Goal: Information Seeking & Learning: Learn about a topic

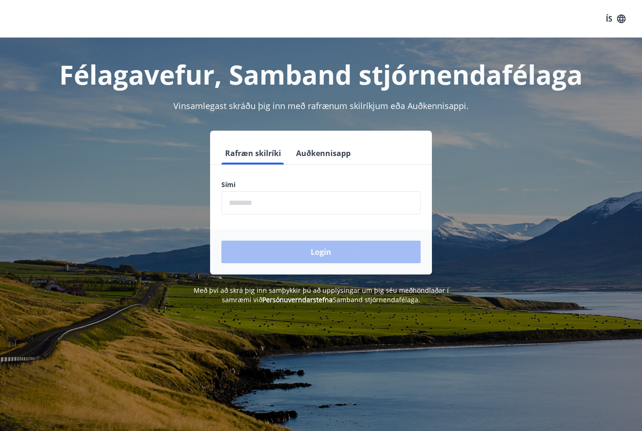
click at [306, 290] on span "Með því að skrá þig inn samþykkir þú að upplýsingar um þig séu meðhöndlaðar í s…" at bounding box center [321, 295] width 255 height 18
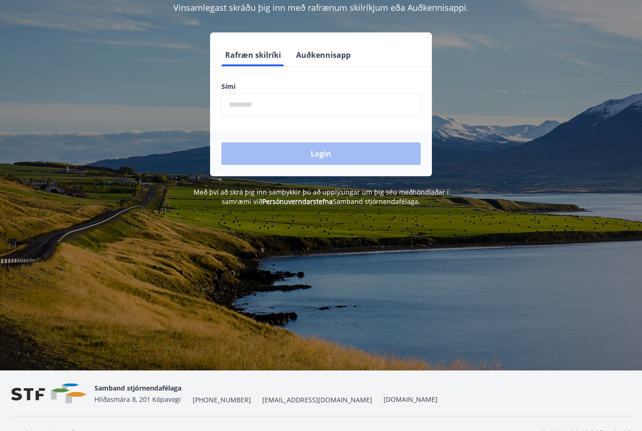
scroll to position [117, 0]
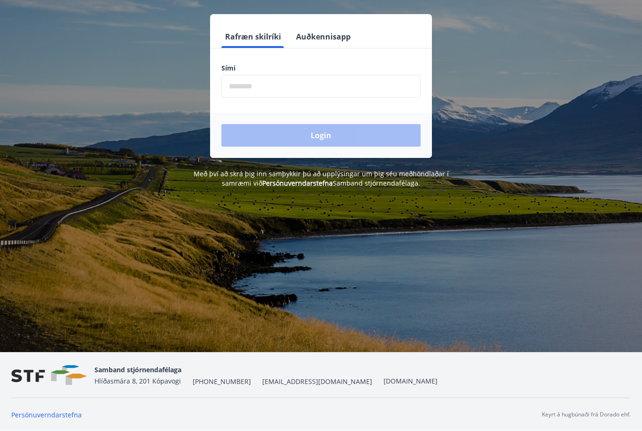
click at [255, 88] on input "phone" at bounding box center [320, 86] width 199 height 23
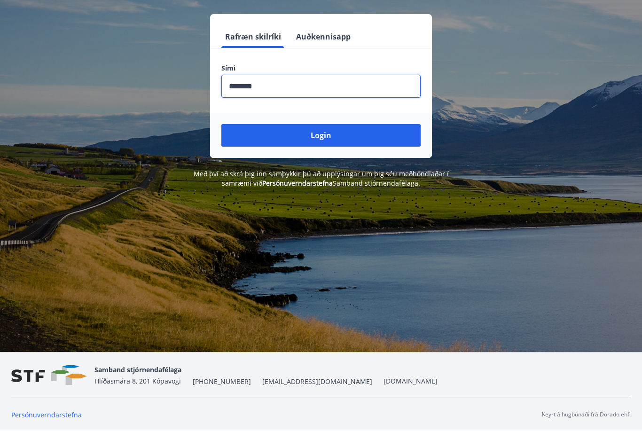
type input "********"
click at [329, 133] on button "Login" at bounding box center [320, 135] width 199 height 23
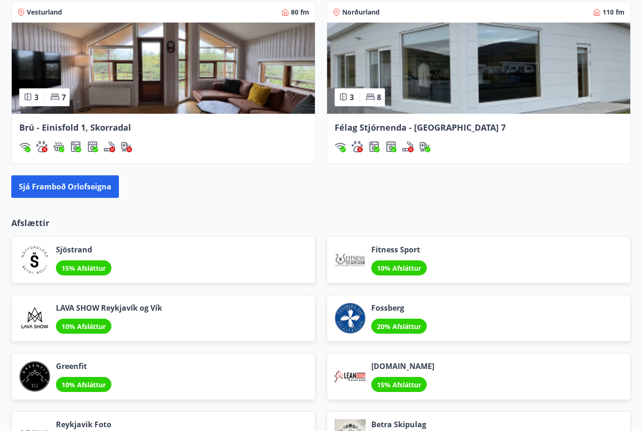
scroll to position [997, 0]
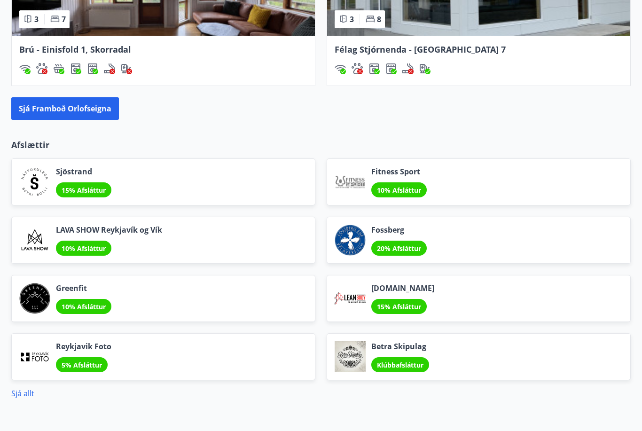
click at [99, 245] on span "10% Afsláttur" at bounding box center [84, 248] width 44 height 9
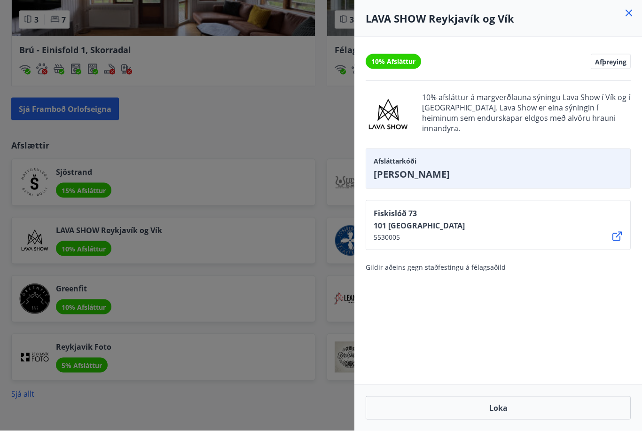
scroll to position [997, 0]
click at [628, 12] on icon at bounding box center [629, 13] width 7 height 7
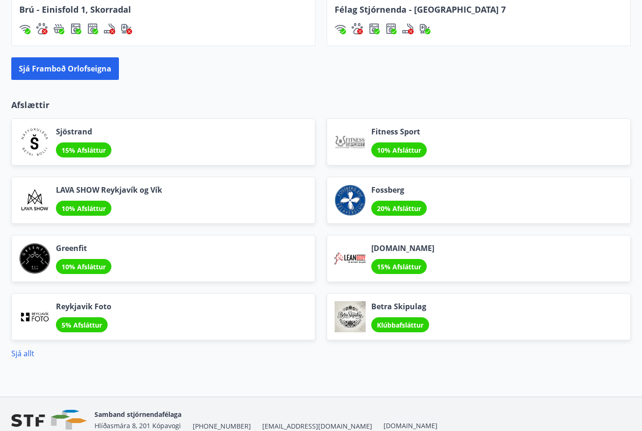
scroll to position [1052, 0]
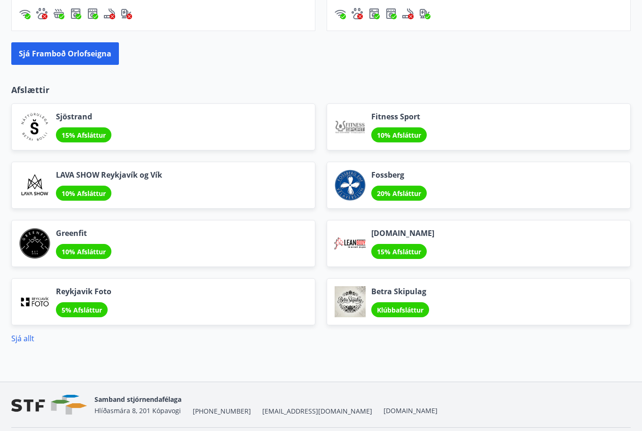
click at [26, 337] on link "Sjá allt" at bounding box center [22, 338] width 23 height 10
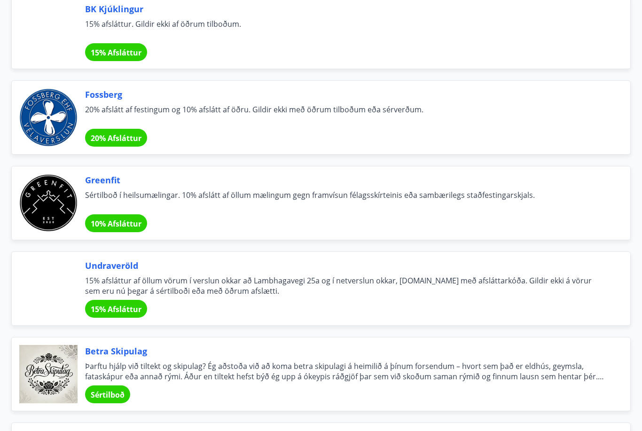
scroll to position [1756, 0]
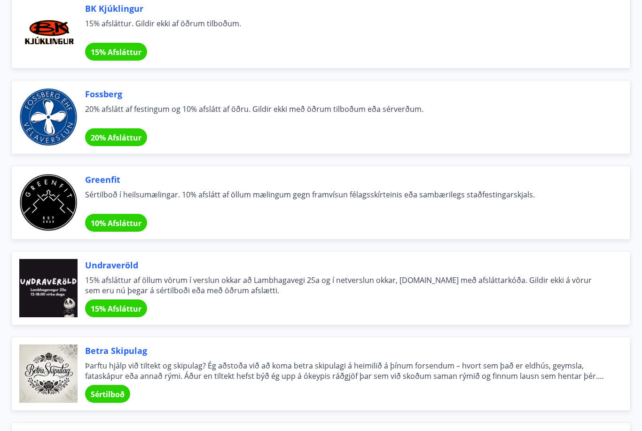
click at [41, 280] on div at bounding box center [48, 288] width 58 height 58
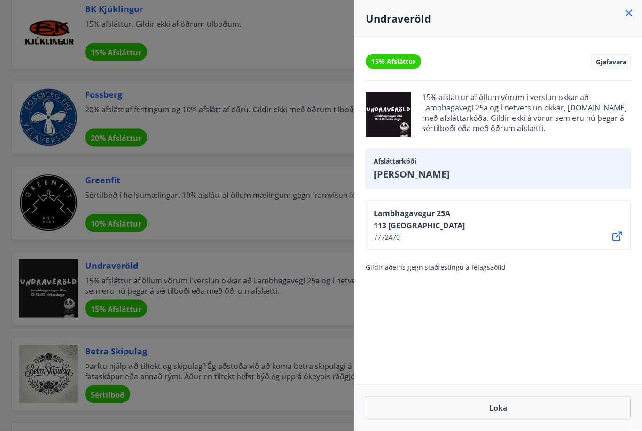
scroll to position [1756, 0]
click at [332, 367] on div at bounding box center [321, 215] width 642 height 431
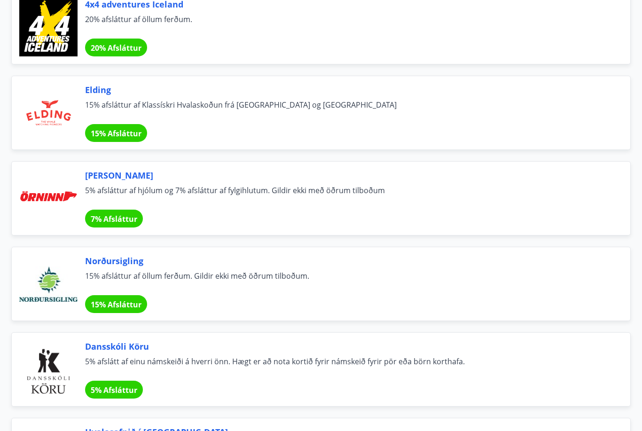
scroll to position [4498, 0]
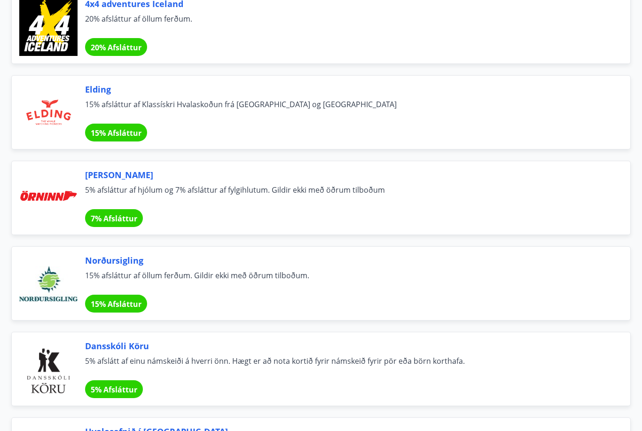
click at [551, 387] on div "Dansskóli Köru 5% afslátt af einu námskeiði á hverri önn. Hægt er að nota korti…" at bounding box center [346, 369] width 523 height 58
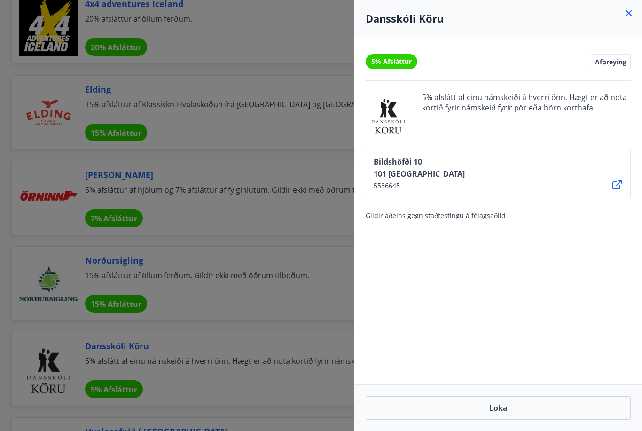
click at [570, 369] on div "5% Afsláttur Afþreying 5% afslátt af einu námskeiði á hverri önn. Hægt er að no…" at bounding box center [498, 210] width 288 height 347
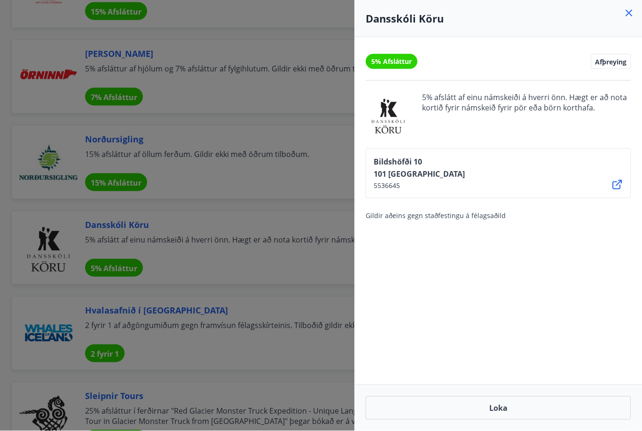
scroll to position [4620, 0]
click at [630, 18] on icon at bounding box center [628, 13] width 11 height 11
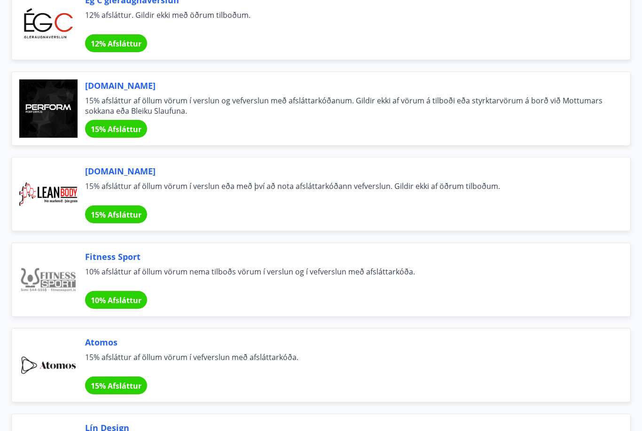
scroll to position [0, 0]
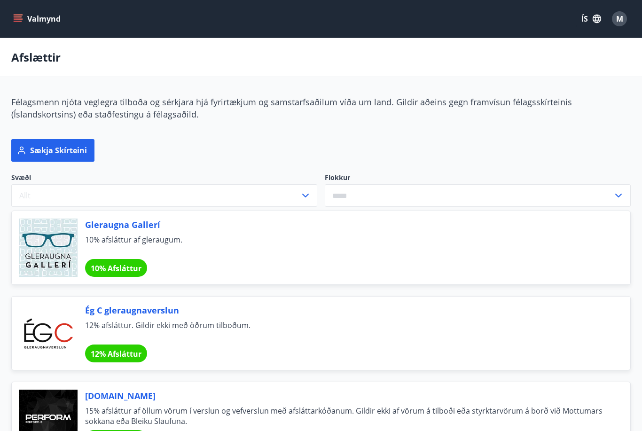
click at [67, 144] on button "Sækja skírteini" at bounding box center [52, 150] width 83 height 23
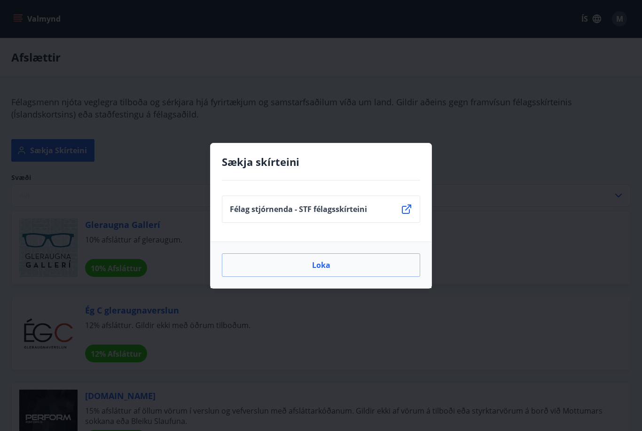
click at [412, 204] on icon at bounding box center [406, 209] width 11 height 11
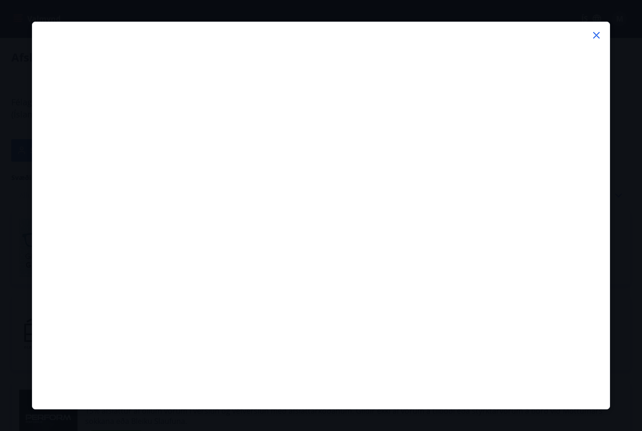
click at [597, 33] on icon at bounding box center [596, 35] width 11 height 11
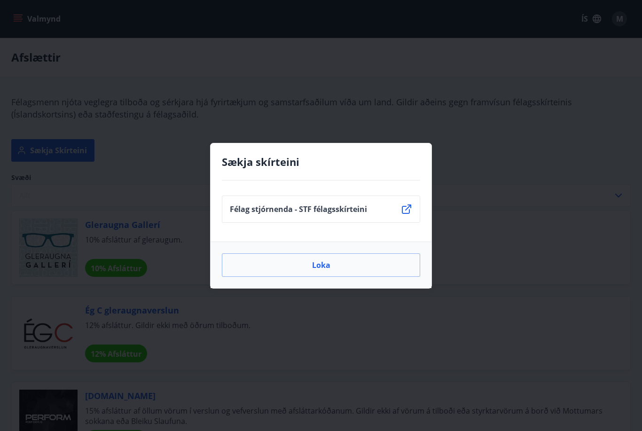
click at [321, 265] on button "Loka" at bounding box center [321, 265] width 198 height 24
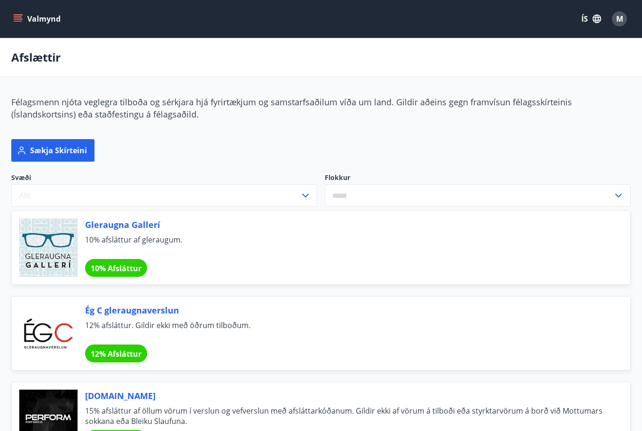
click at [22, 21] on icon "menu" at bounding box center [18, 21] width 8 height 1
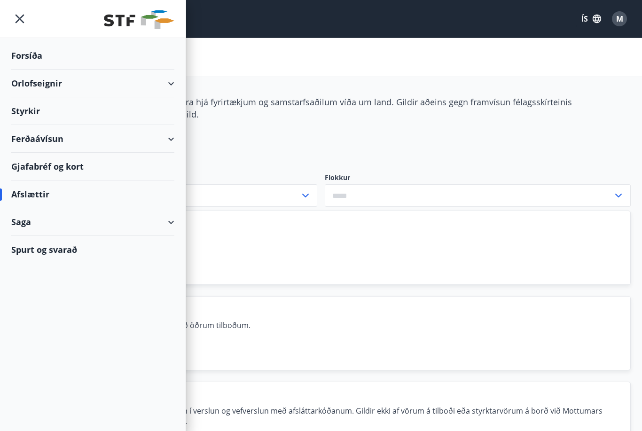
click at [27, 55] on div "Forsíða" at bounding box center [92, 56] width 163 height 28
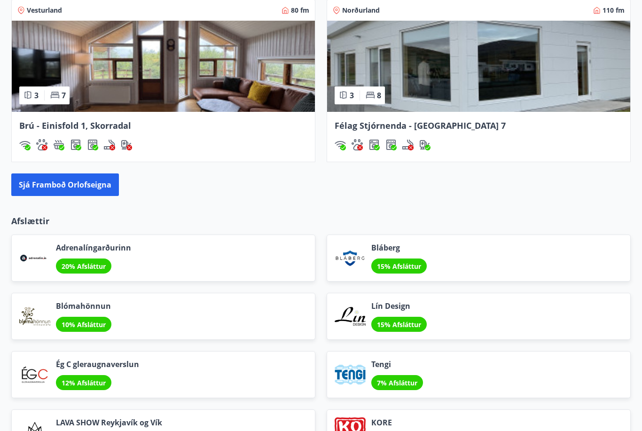
scroll to position [921, 0]
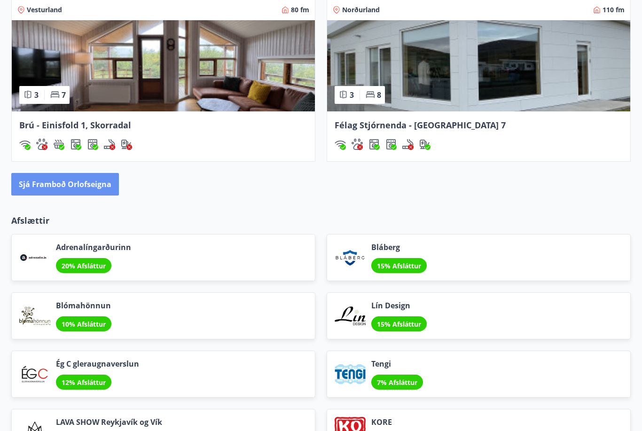
click at [79, 188] on button "Sjá framboð orlofseigna" at bounding box center [65, 184] width 108 height 23
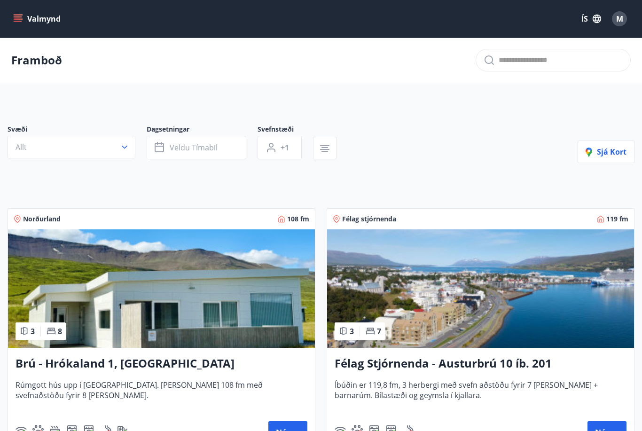
click at [122, 147] on icon "button" at bounding box center [124, 146] width 9 height 9
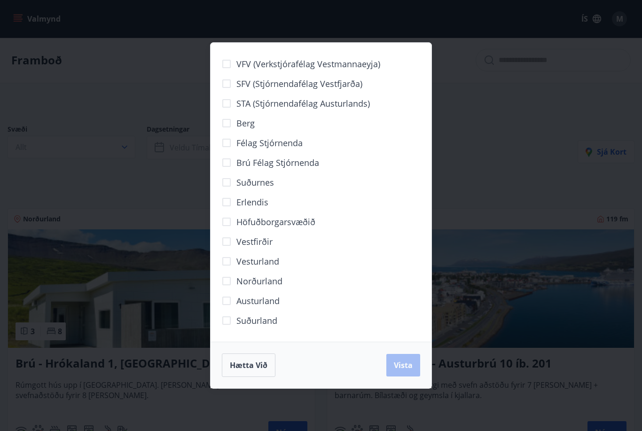
click at [267, 286] on span "Norðurland" at bounding box center [259, 281] width 46 height 12
click at [405, 366] on span "Vista" at bounding box center [403, 365] width 19 height 10
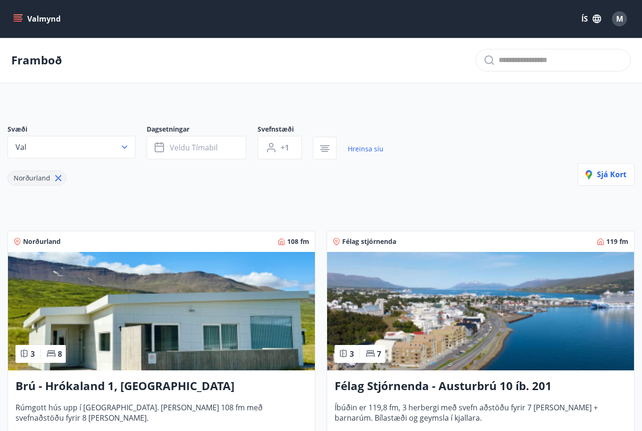
click at [611, 173] on span "Sjá kort" at bounding box center [606, 174] width 41 height 10
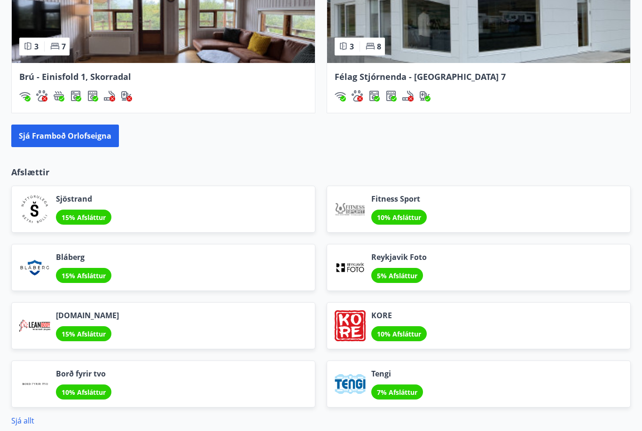
scroll to position [946, 0]
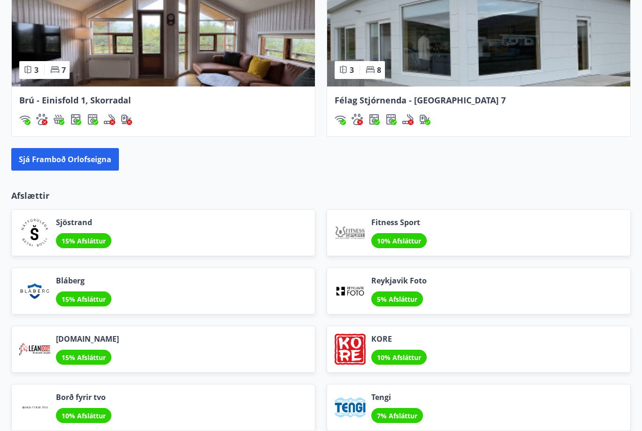
click at [78, 155] on button "Sjá framboð orlofseigna" at bounding box center [65, 160] width 108 height 23
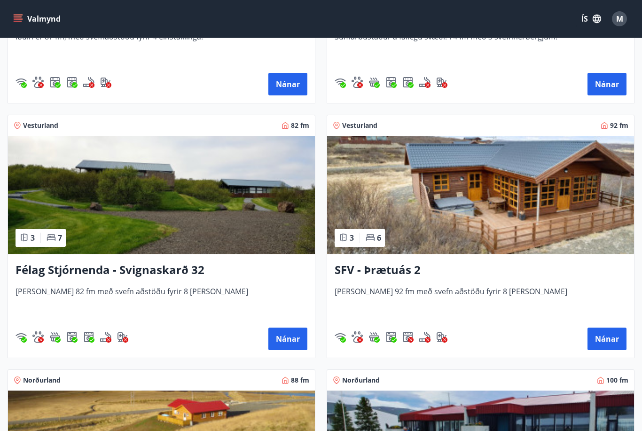
scroll to position [2385, 0]
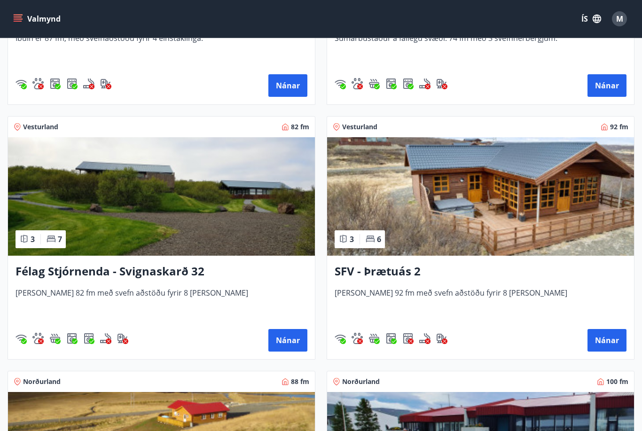
click at [371, 241] on icon at bounding box center [370, 238] width 8 height 7
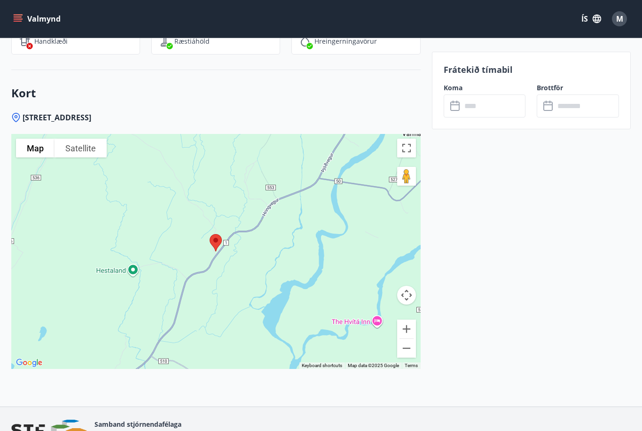
scroll to position [1378, 0]
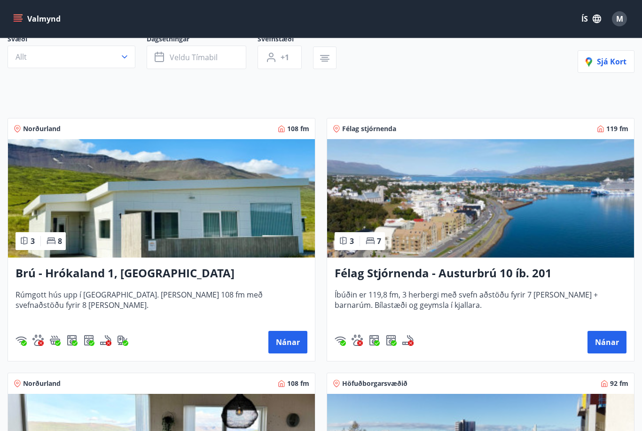
scroll to position [93, 0]
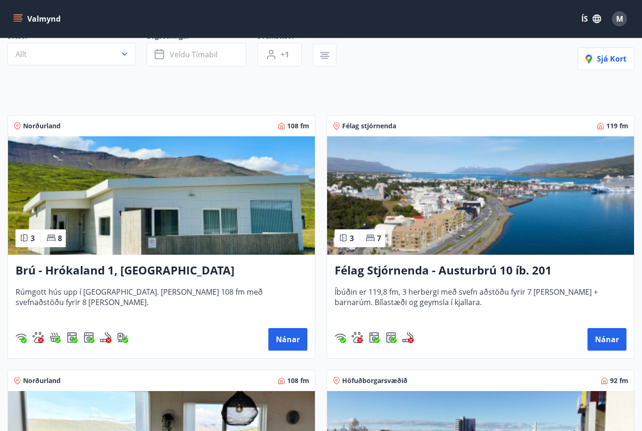
click at [517, 275] on h3 "Félag Stjórnenda - Austurbrú 10 íb. 201" at bounding box center [481, 270] width 292 height 17
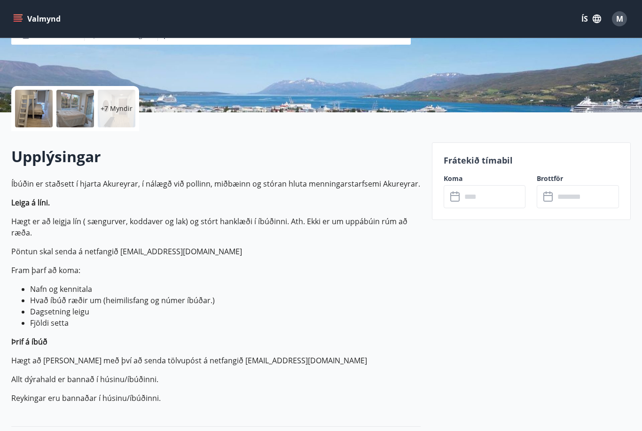
scroll to position [128, 0]
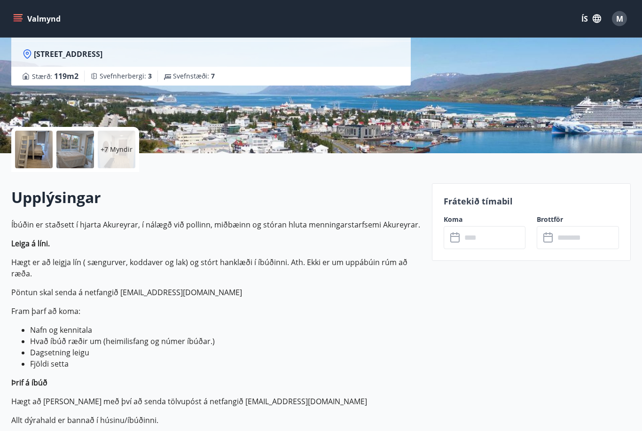
click at [114, 148] on p "+7 Myndir" at bounding box center [117, 149] width 32 height 9
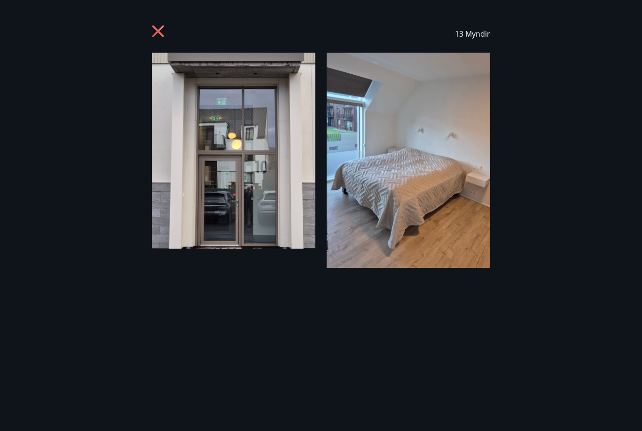
click at [572, 271] on div "13 Myndir" at bounding box center [321, 215] width 642 height 401
click at [531, 282] on div "13 Myndir" at bounding box center [321, 215] width 642 height 401
click at [461, 223] on img at bounding box center [409, 160] width 164 height 215
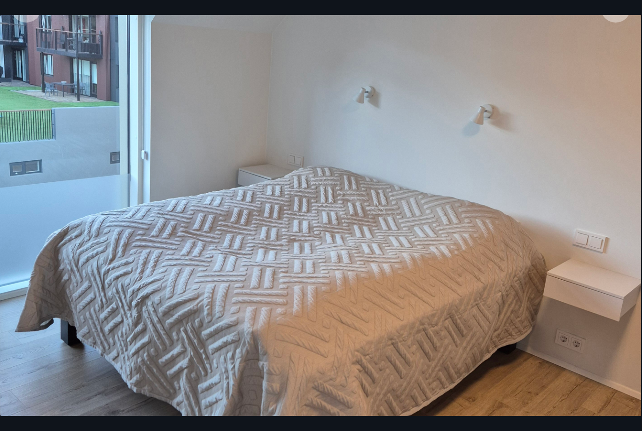
scroll to position [173, 0]
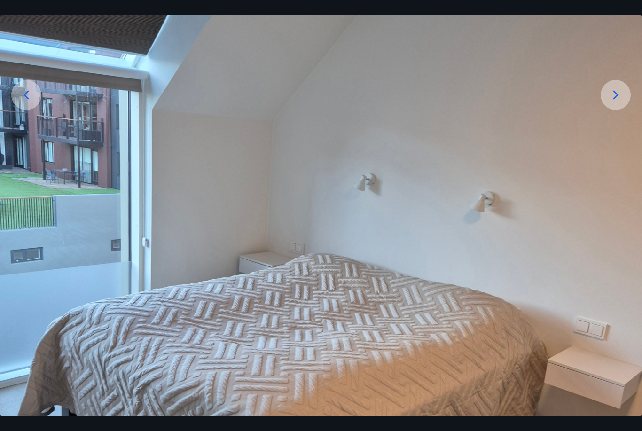
click at [614, 102] on icon at bounding box center [615, 94] width 15 height 15
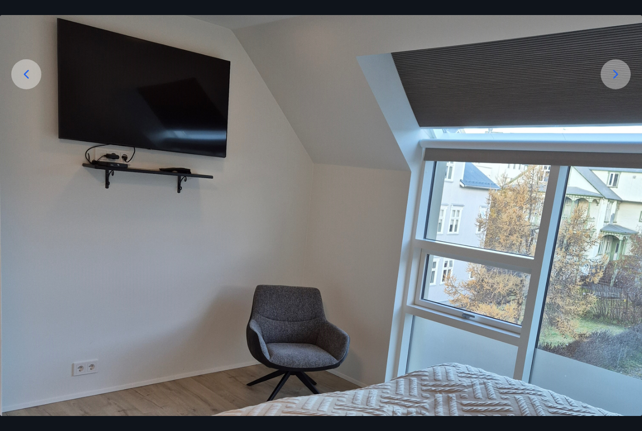
scroll to position [174, 0]
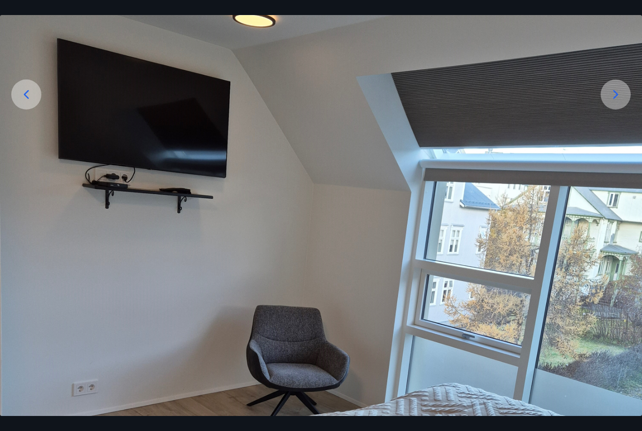
click at [609, 102] on icon at bounding box center [615, 94] width 15 height 15
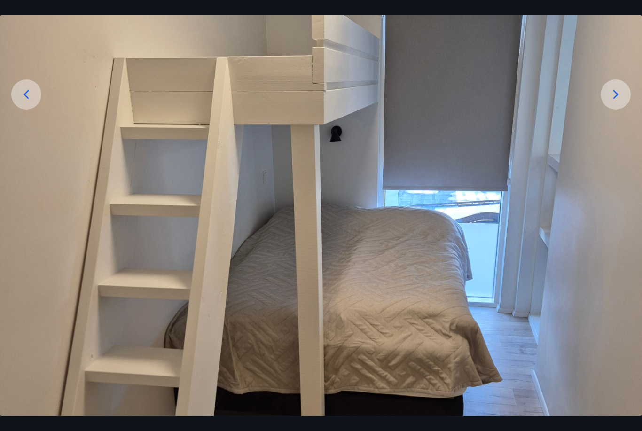
click at [614, 102] on icon at bounding box center [615, 94] width 15 height 15
click at [610, 102] on icon at bounding box center [615, 94] width 15 height 15
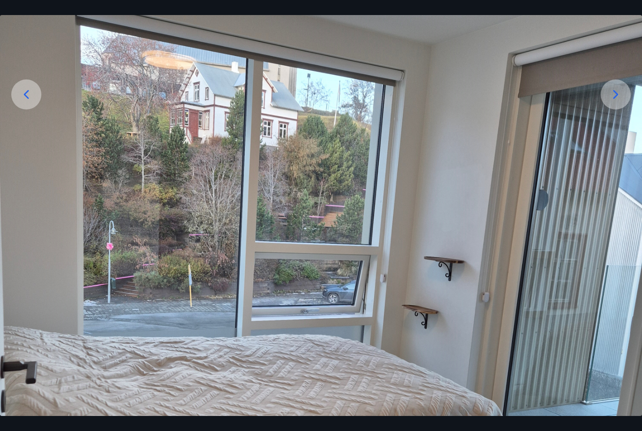
click at [611, 102] on icon at bounding box center [615, 94] width 15 height 15
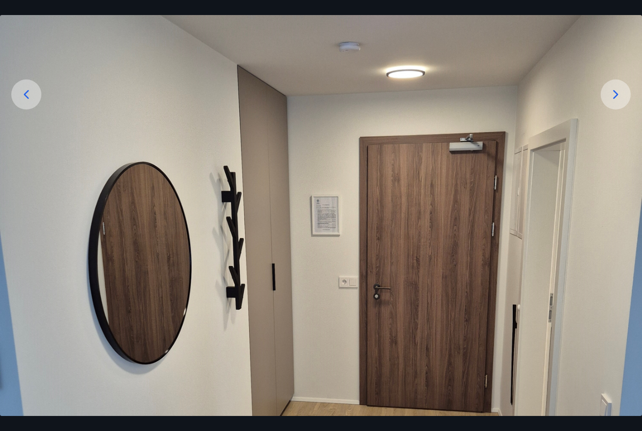
click at [611, 110] on div at bounding box center [616, 94] width 30 height 30
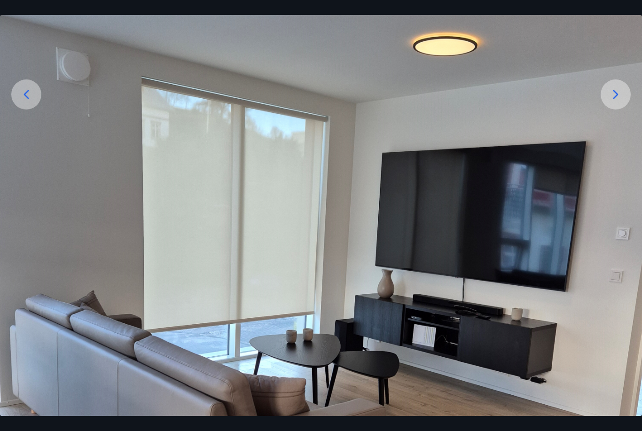
click at [610, 110] on div at bounding box center [616, 94] width 30 height 30
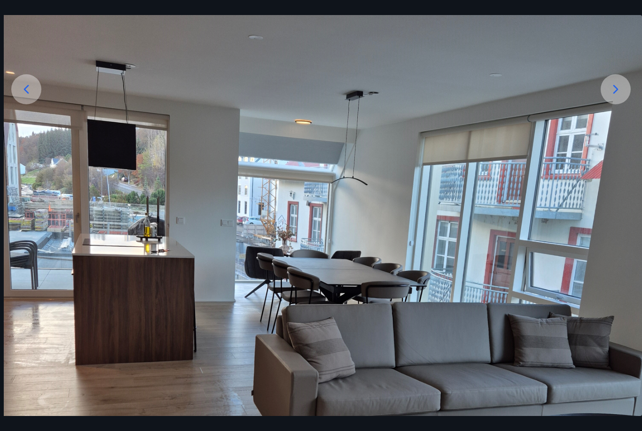
scroll to position [177, 0]
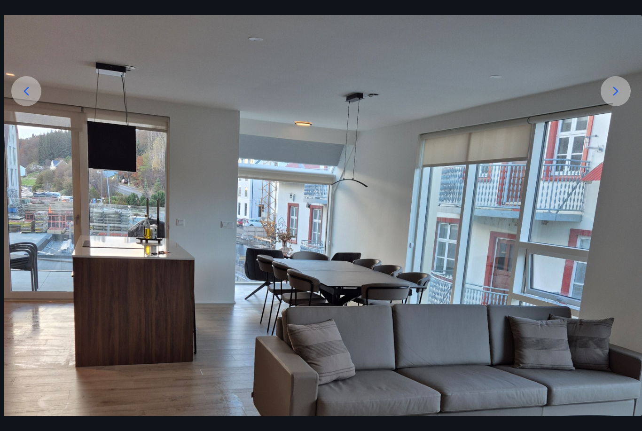
click at [616, 99] on icon at bounding box center [615, 91] width 15 height 15
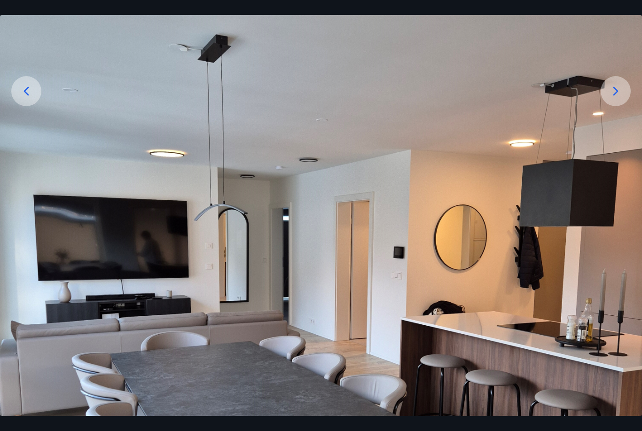
click at [623, 99] on icon at bounding box center [615, 91] width 15 height 15
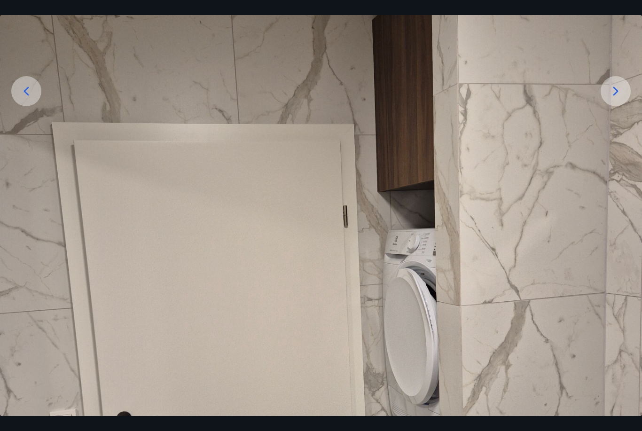
click at [611, 106] on div at bounding box center [616, 91] width 30 height 30
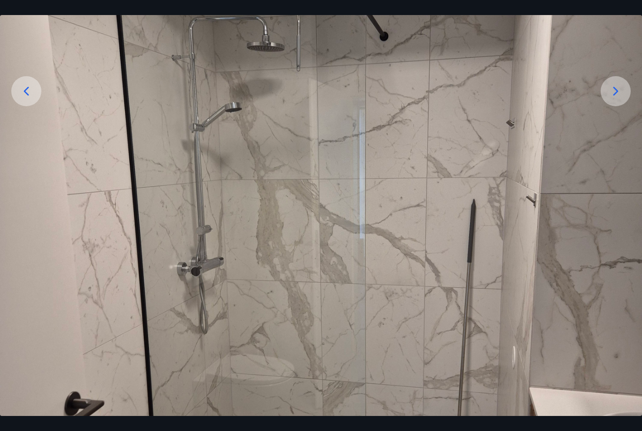
click at [611, 125] on img at bounding box center [321, 280] width 642 height 810
click at [611, 99] on icon at bounding box center [615, 91] width 15 height 15
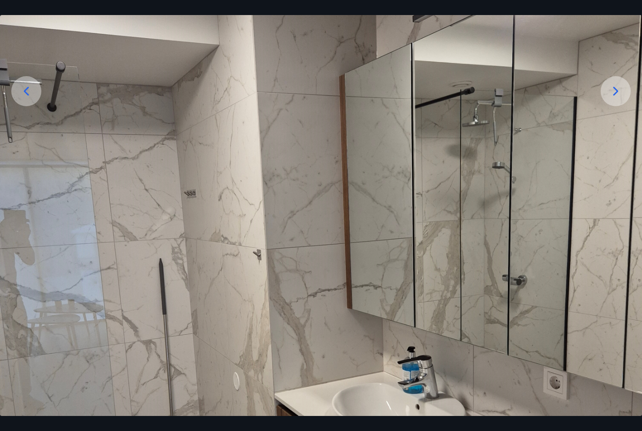
click at [612, 106] on div at bounding box center [616, 91] width 30 height 30
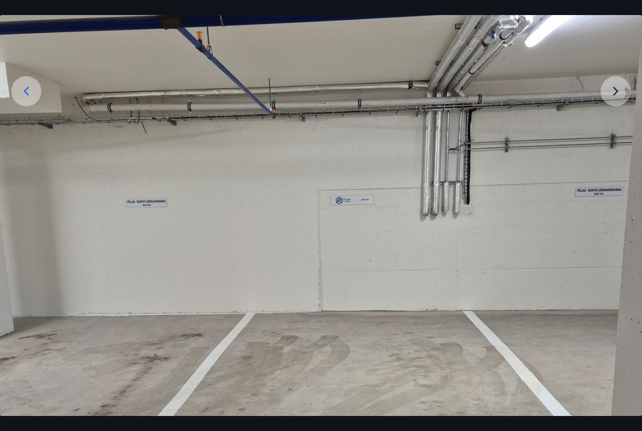
click at [610, 120] on img at bounding box center [321, 303] width 642 height 856
click at [619, 106] on img at bounding box center [321, 303] width 642 height 856
click at [617, 113] on img at bounding box center [321, 303] width 642 height 856
click at [616, 108] on img at bounding box center [321, 303] width 642 height 856
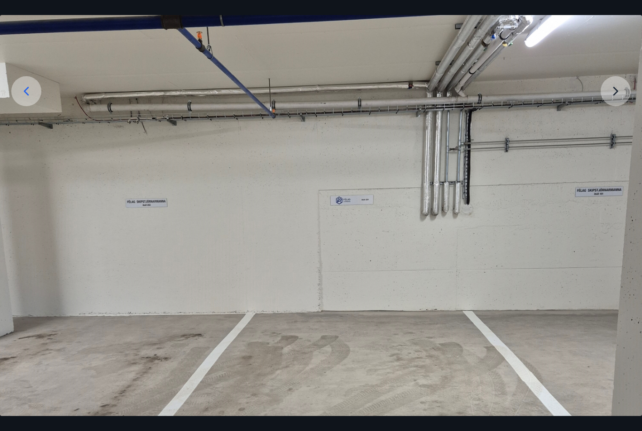
click at [625, 106] on img at bounding box center [321, 303] width 642 height 856
click at [619, 106] on img at bounding box center [321, 303] width 642 height 856
click at [8, 111] on img at bounding box center [321, 303] width 642 height 856
click at [24, 99] on icon at bounding box center [26, 91] width 15 height 15
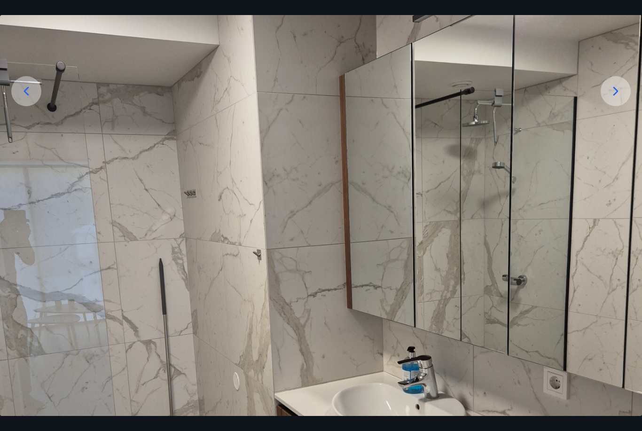
click at [16, 105] on div at bounding box center [26, 91] width 30 height 30
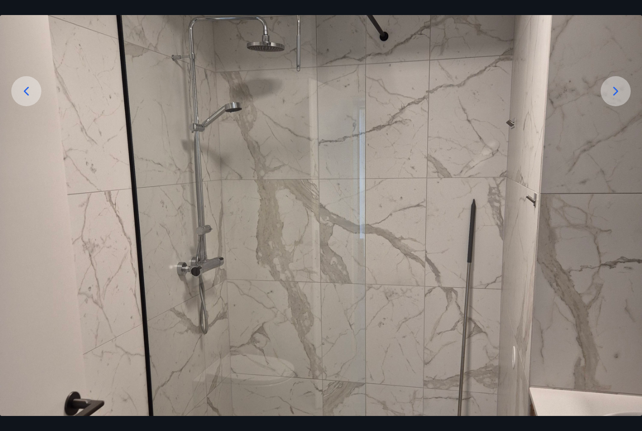
click at [13, 102] on div at bounding box center [26, 91] width 30 height 30
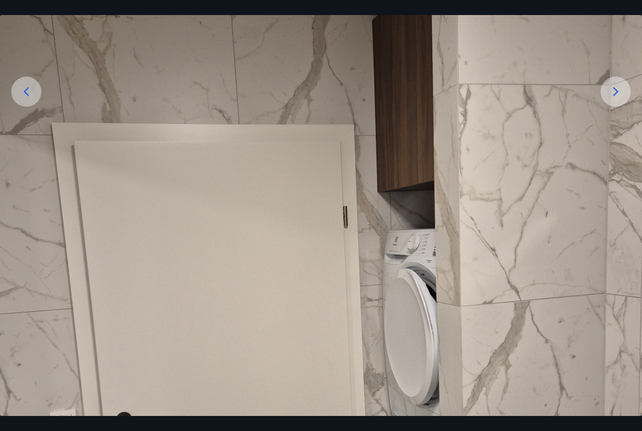
scroll to position [176, 0]
click at [14, 105] on div at bounding box center [26, 92] width 30 height 30
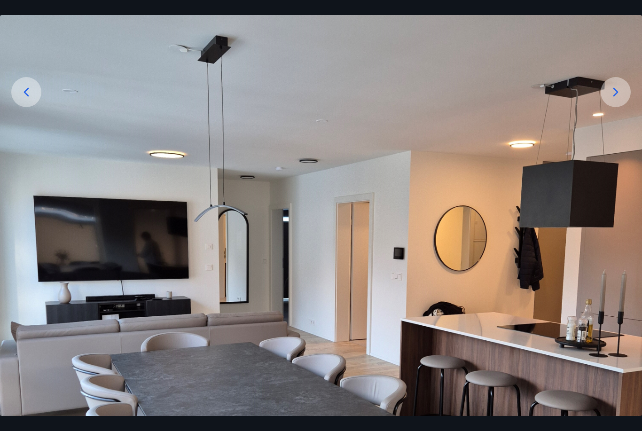
click at [18, 104] on div at bounding box center [26, 92] width 30 height 30
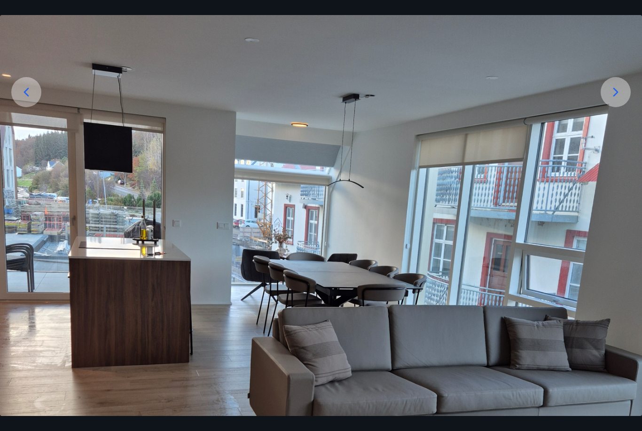
click at [23, 100] on icon at bounding box center [26, 92] width 15 height 15
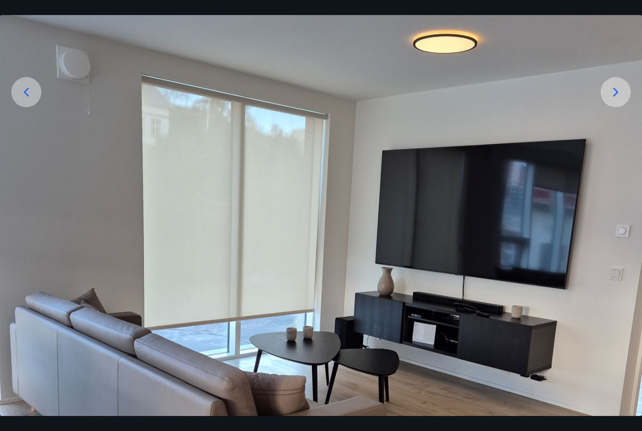
click at [19, 100] on icon at bounding box center [26, 92] width 15 height 15
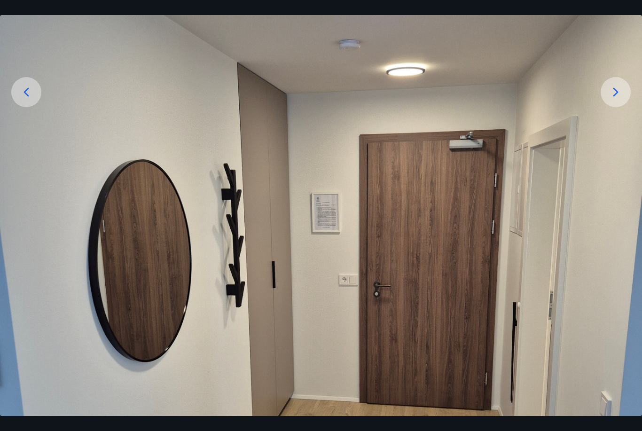
click at [15, 102] on div at bounding box center [26, 92] width 30 height 30
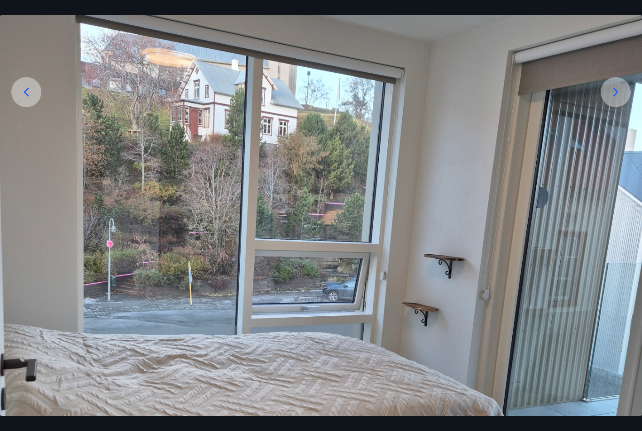
click at [21, 100] on icon at bounding box center [26, 92] width 15 height 15
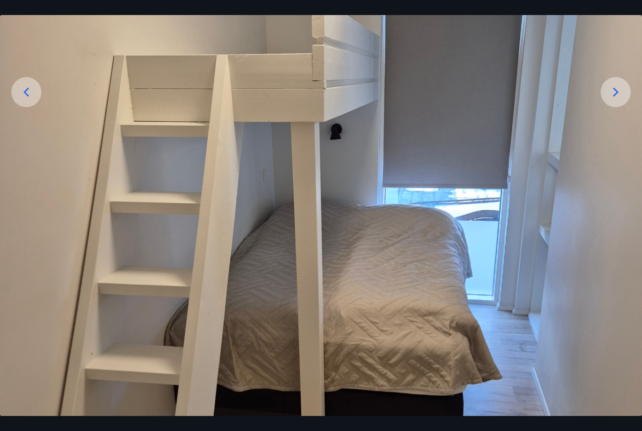
click at [17, 102] on div at bounding box center [26, 92] width 30 height 30
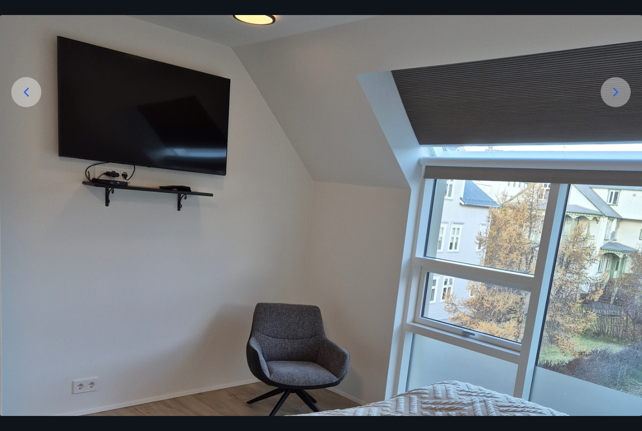
click at [17, 104] on div at bounding box center [26, 92] width 30 height 30
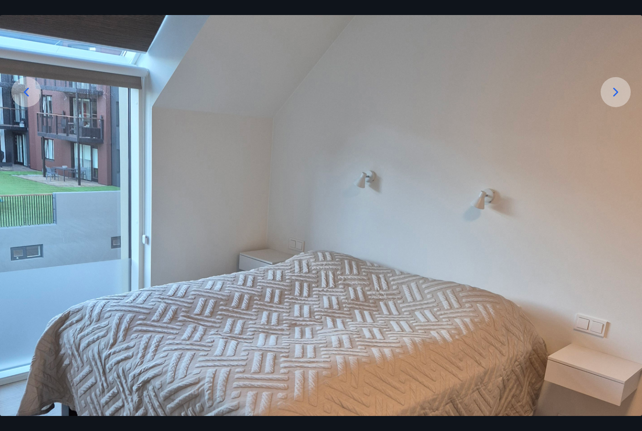
click at [16, 103] on div at bounding box center [26, 92] width 30 height 30
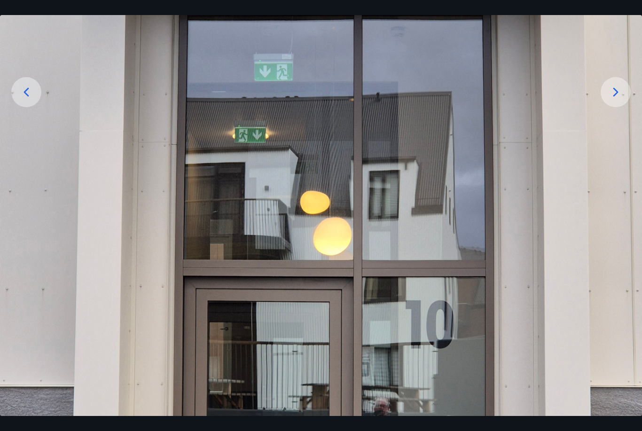
click at [21, 100] on icon at bounding box center [26, 92] width 15 height 15
click at [18, 106] on div at bounding box center [26, 92] width 30 height 30
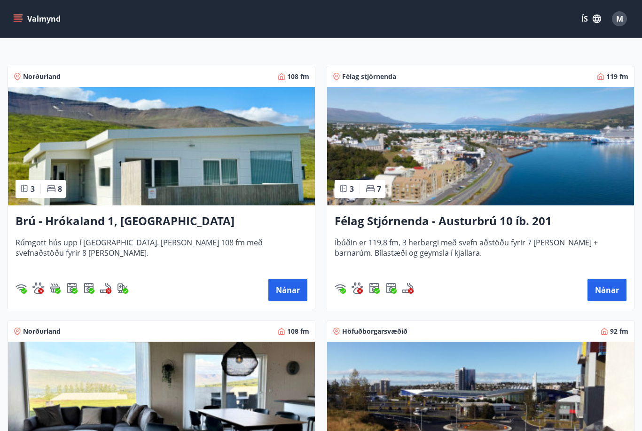
scroll to position [149, 0]
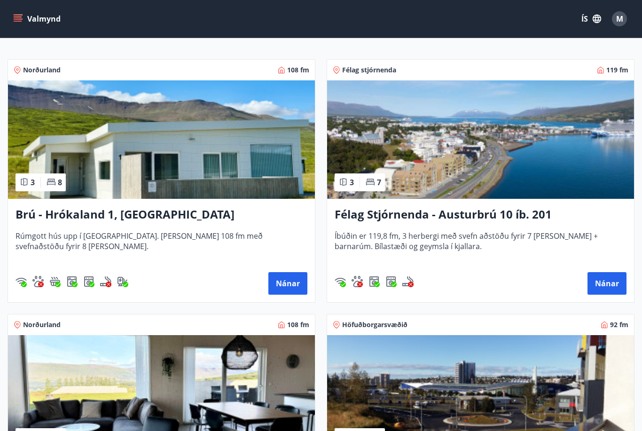
click at [614, 286] on button "Nánar" at bounding box center [607, 283] width 39 height 23
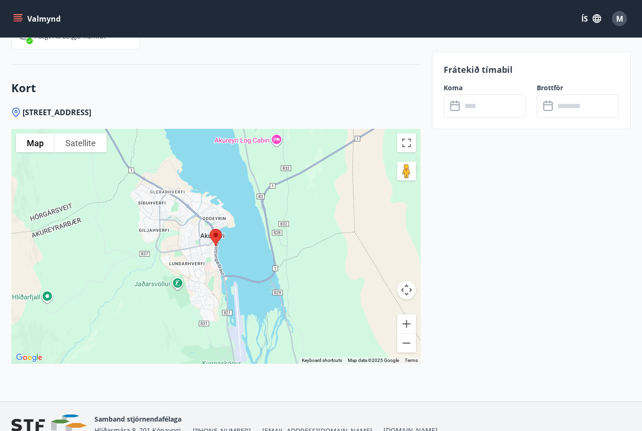
scroll to position [1541, 0]
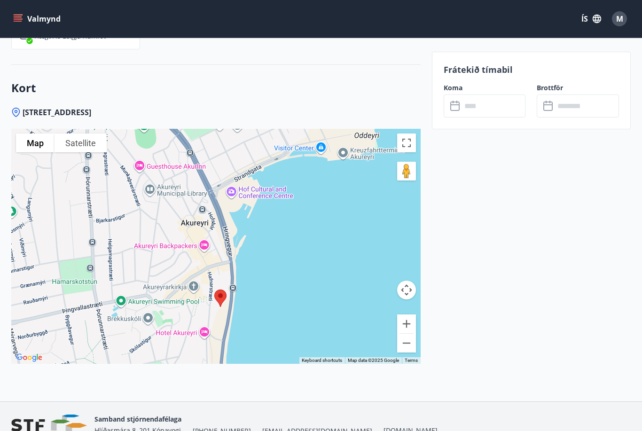
click at [236, 315] on div at bounding box center [215, 246] width 409 height 235
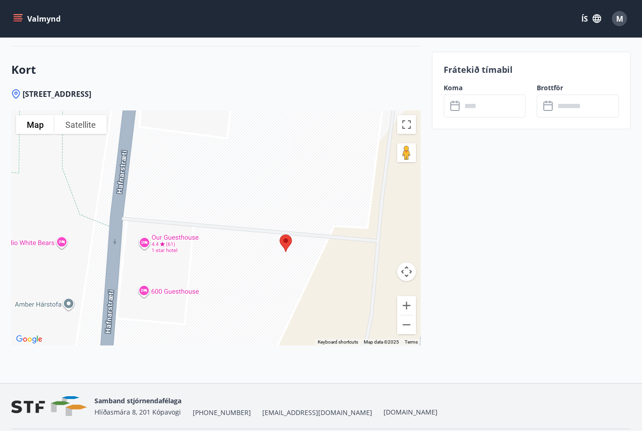
scroll to position [1553, 0]
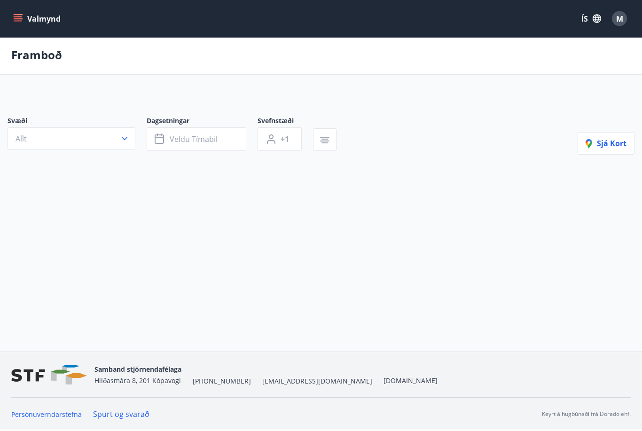
scroll to position [31, 0]
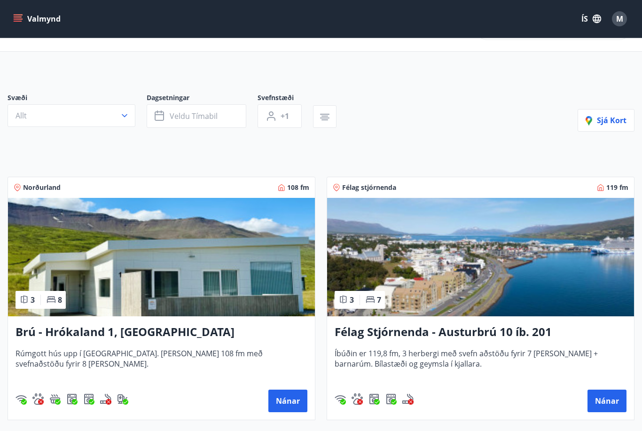
click at [265, 288] on img at bounding box center [161, 257] width 307 height 118
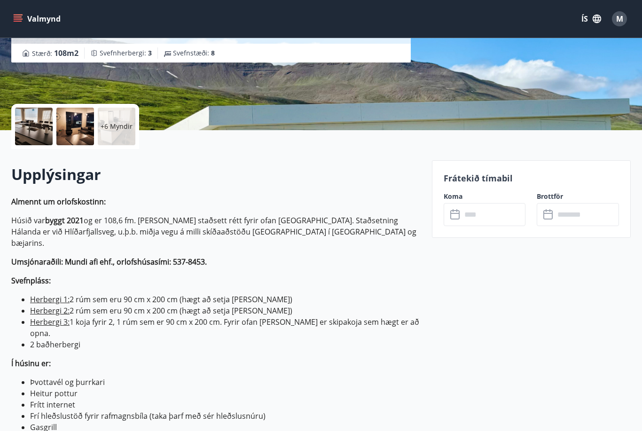
scroll to position [161, 0]
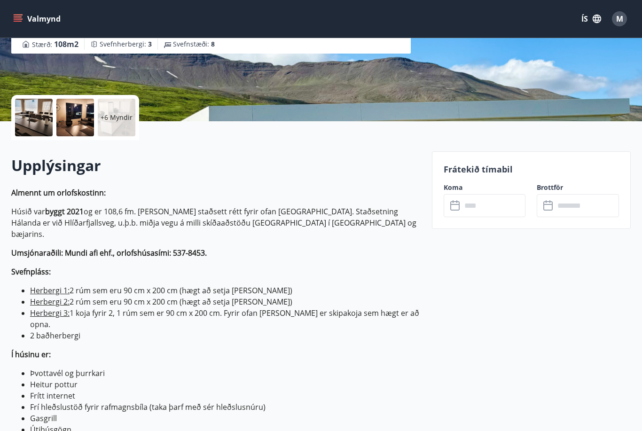
click at [118, 125] on div "+6 Myndir" at bounding box center [117, 118] width 38 height 38
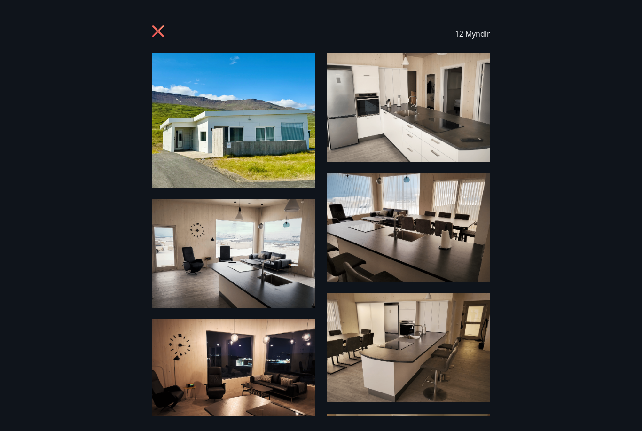
click at [258, 157] on img at bounding box center [234, 120] width 164 height 135
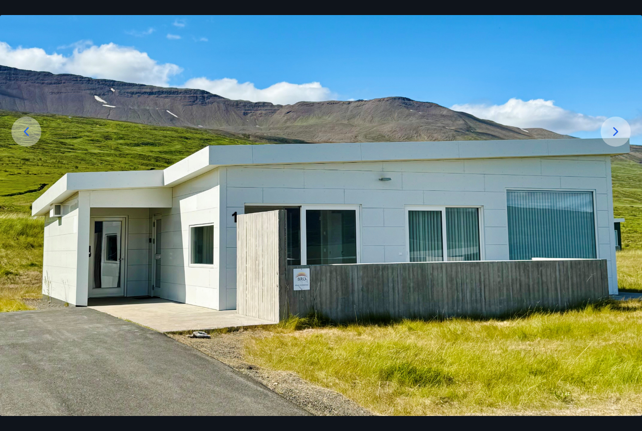
scroll to position [136, 0]
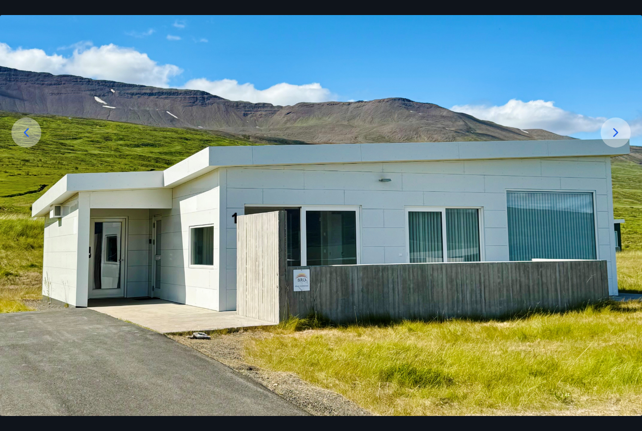
click at [620, 140] on icon at bounding box center [615, 132] width 15 height 15
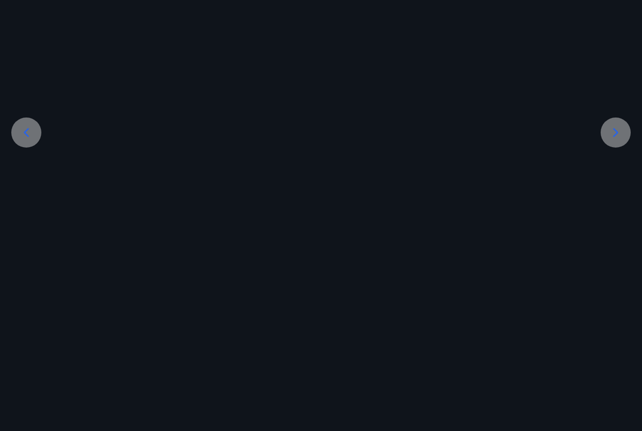
scroll to position [35, 0]
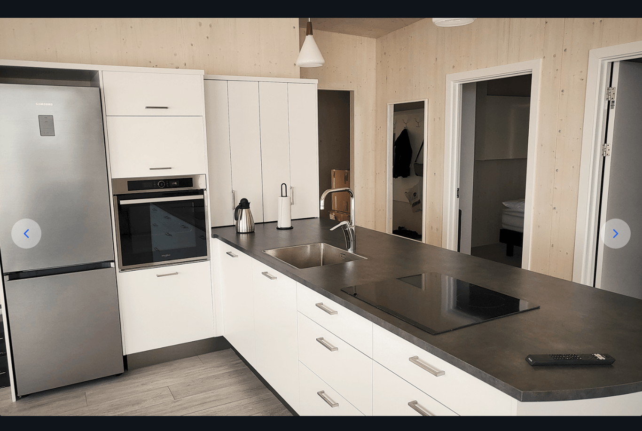
click at [613, 249] on div at bounding box center [616, 234] width 30 height 30
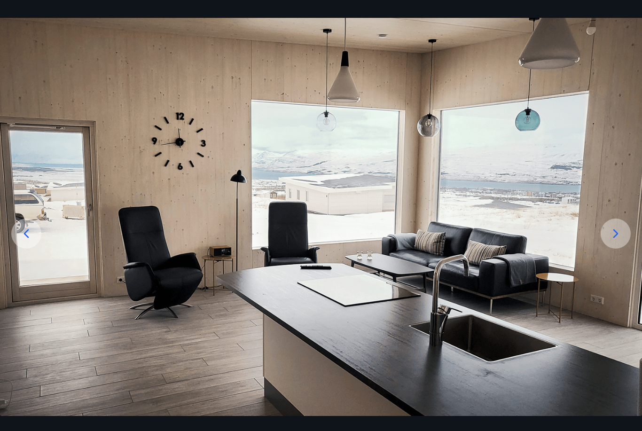
click at [616, 241] on icon at bounding box center [615, 233] width 15 height 15
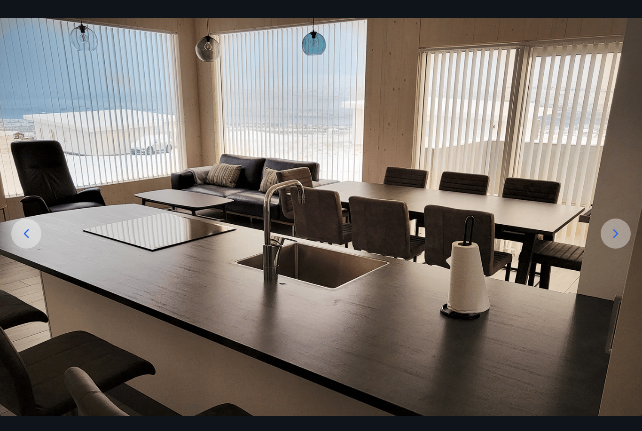
click at [613, 249] on div at bounding box center [616, 234] width 30 height 30
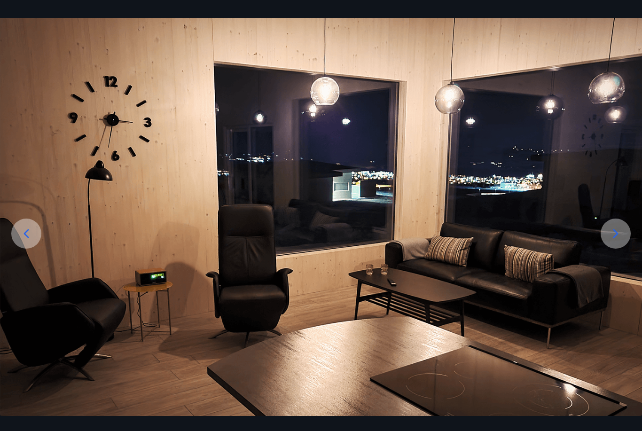
click at [623, 241] on icon at bounding box center [615, 233] width 15 height 15
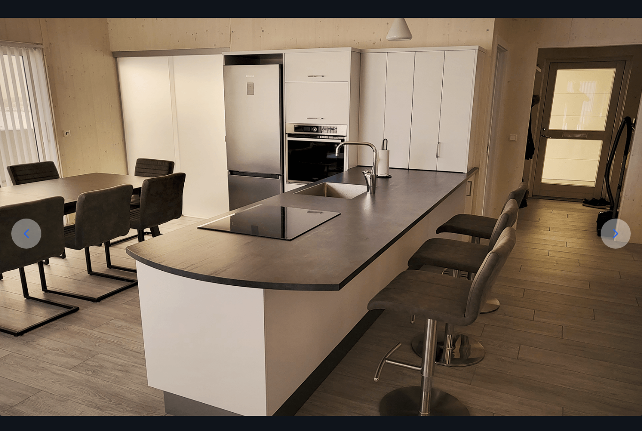
click at [618, 241] on icon at bounding box center [615, 233] width 15 height 15
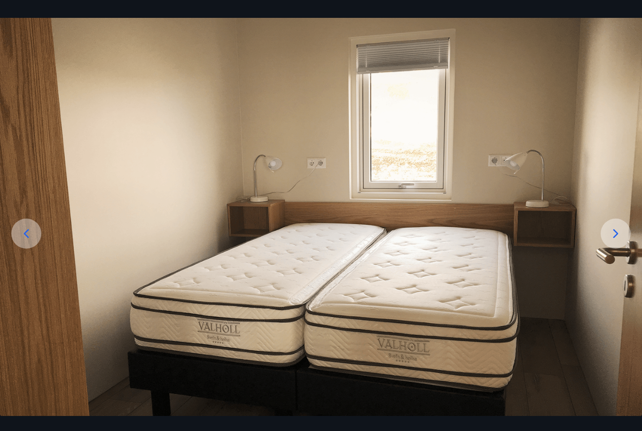
click at [618, 241] on icon at bounding box center [615, 233] width 15 height 15
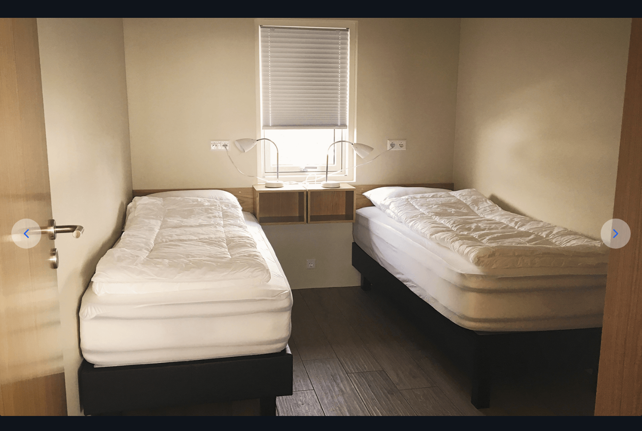
click at [616, 241] on icon at bounding box center [615, 233] width 15 height 15
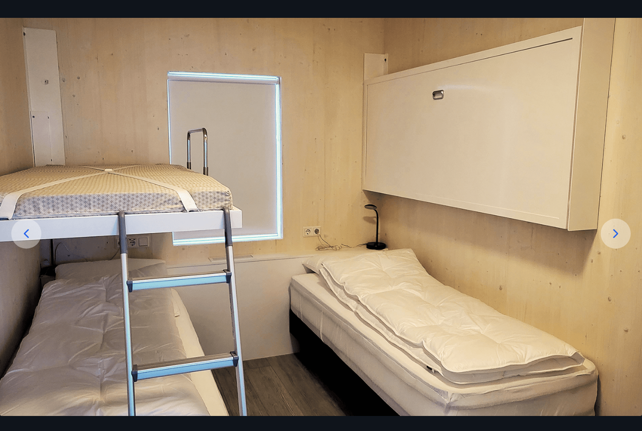
click at [614, 241] on icon at bounding box center [615, 233] width 15 height 15
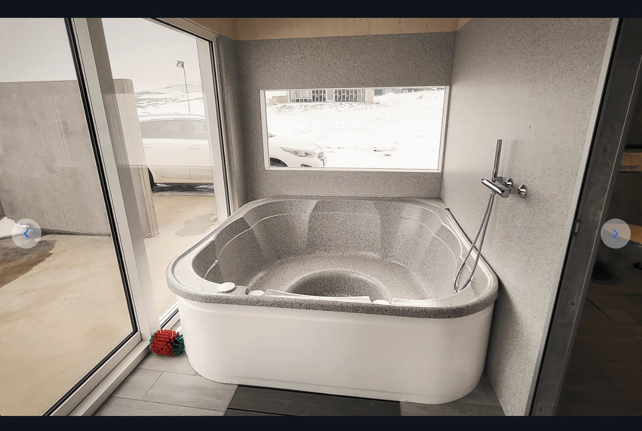
click at [616, 241] on icon at bounding box center [615, 233] width 15 height 15
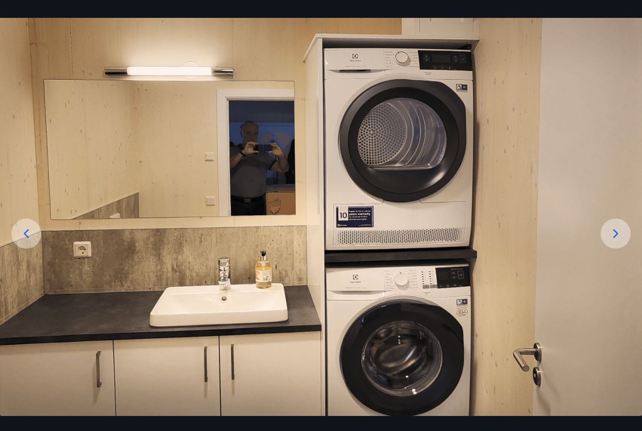
click at [616, 241] on icon at bounding box center [615, 233] width 15 height 15
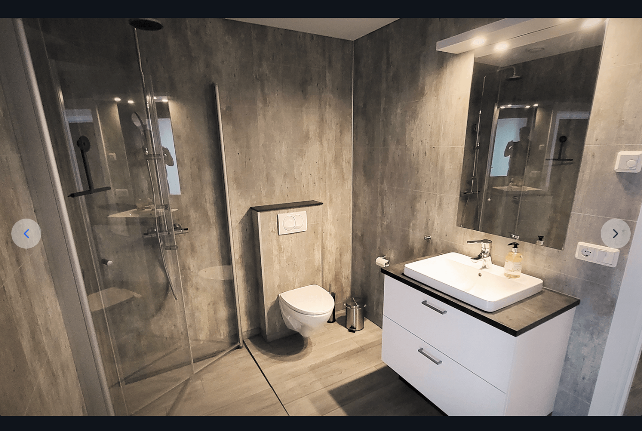
click at [618, 252] on img at bounding box center [321, 232] width 642 height 428
click at [617, 252] on img at bounding box center [321, 232] width 642 height 428
click at [616, 251] on img at bounding box center [321, 232] width 642 height 428
click at [615, 247] on img at bounding box center [321, 232] width 642 height 428
click at [39, 249] on div at bounding box center [26, 234] width 30 height 30
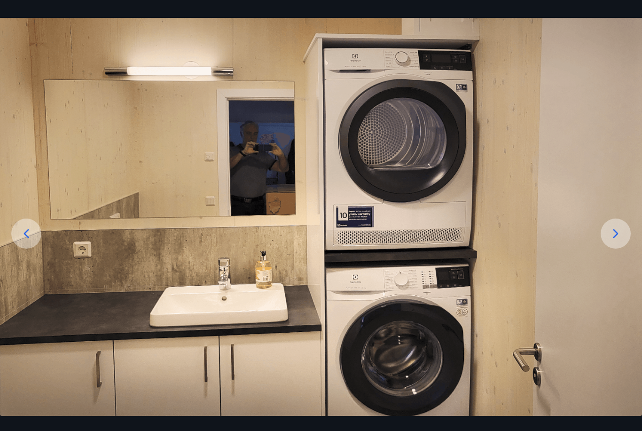
click at [32, 241] on icon at bounding box center [26, 233] width 15 height 15
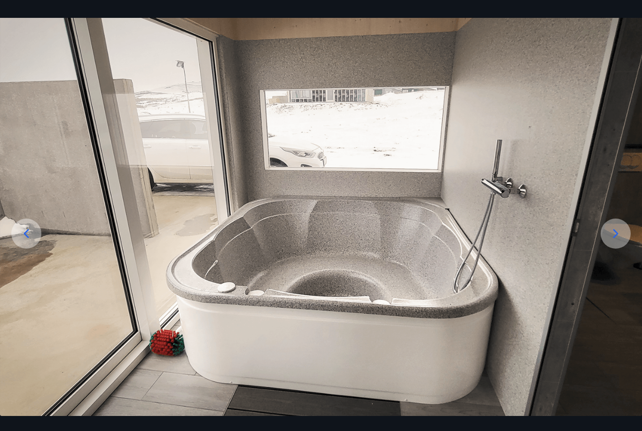
click at [30, 241] on icon at bounding box center [26, 233] width 15 height 15
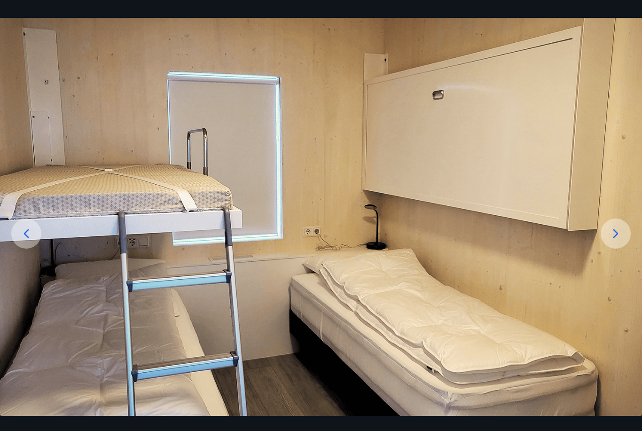
click at [29, 241] on icon at bounding box center [26, 233] width 15 height 15
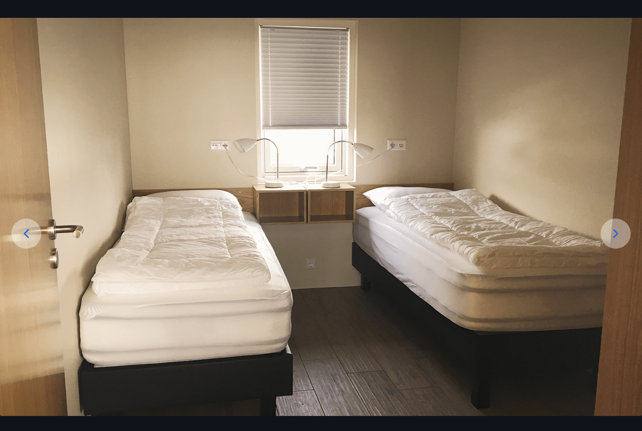
click at [29, 241] on icon at bounding box center [26, 233] width 15 height 15
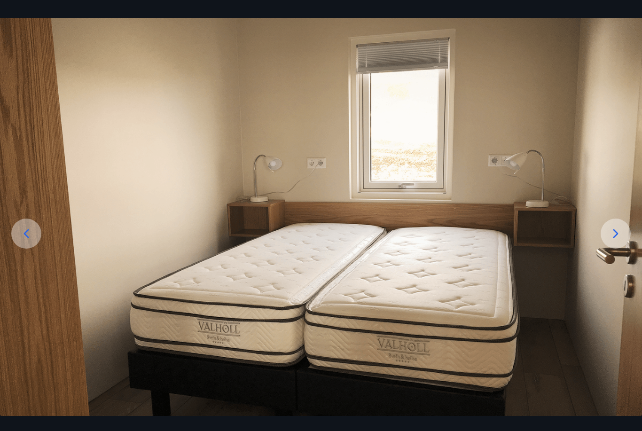
click at [28, 238] on icon at bounding box center [26, 233] width 5 height 9
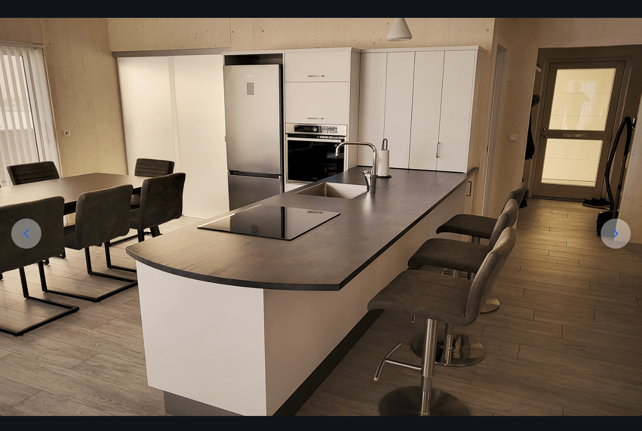
click at [29, 249] on div at bounding box center [26, 234] width 30 height 30
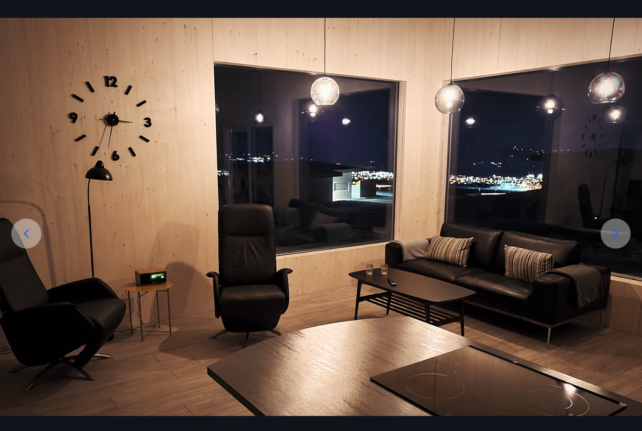
click at [32, 249] on div at bounding box center [26, 234] width 30 height 30
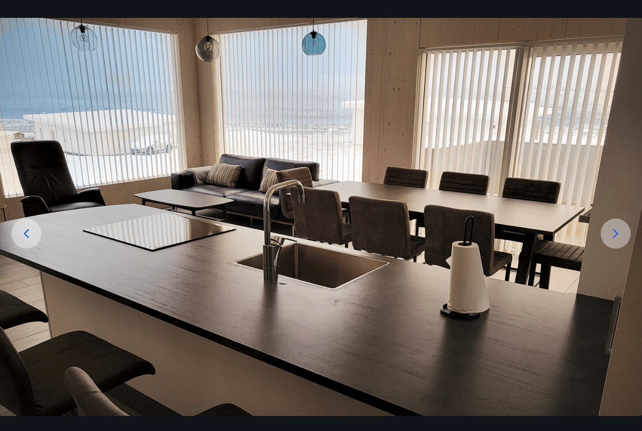
click at [31, 241] on icon at bounding box center [26, 233] width 15 height 15
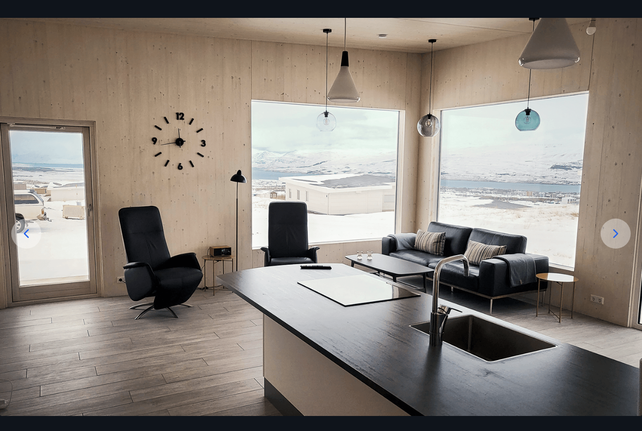
click at [33, 241] on icon at bounding box center [26, 233] width 15 height 15
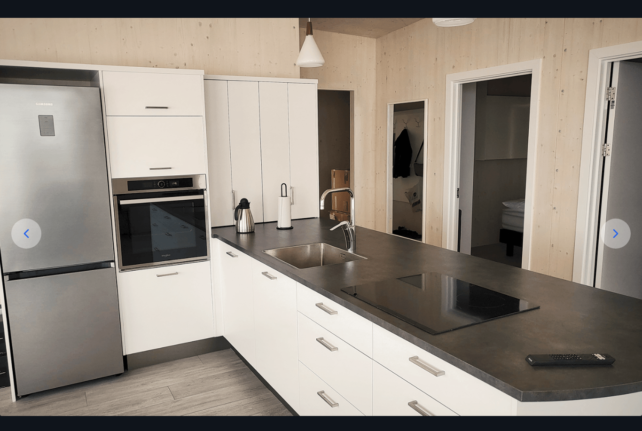
click at [27, 241] on icon at bounding box center [26, 233] width 15 height 15
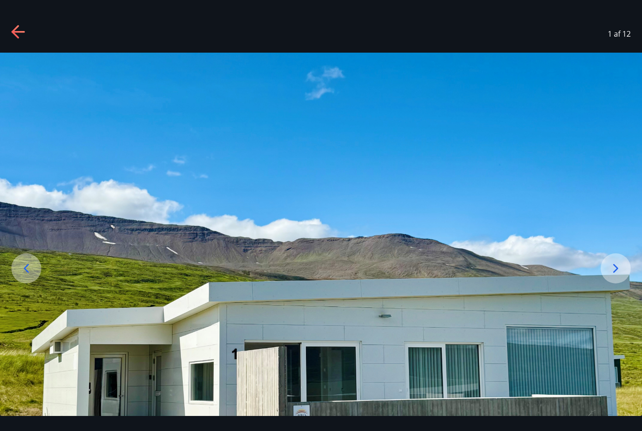
scroll to position [0, 0]
click at [23, 31] on icon at bounding box center [18, 32] width 15 height 15
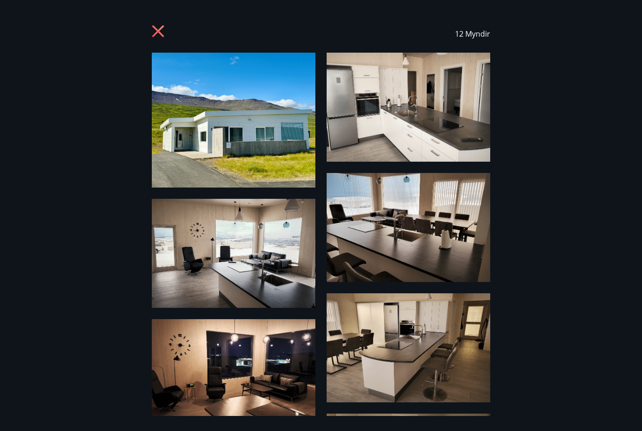
click at [159, 32] on icon at bounding box center [158, 31] width 12 height 12
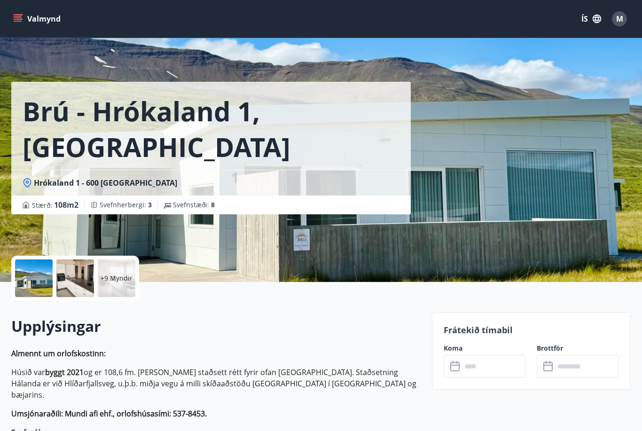
click at [24, 21] on button "Valmynd" at bounding box center [37, 18] width 53 height 17
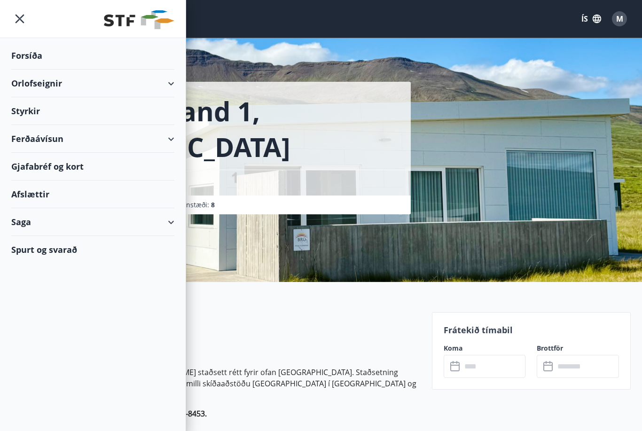
click at [80, 148] on div "Ferðaávísun" at bounding box center [92, 139] width 163 height 28
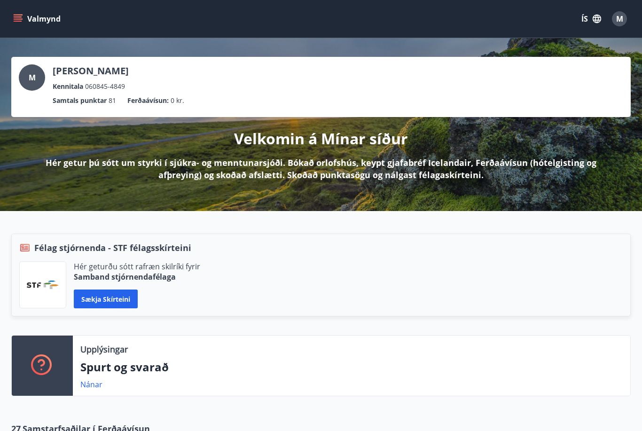
click at [22, 17] on icon "menu" at bounding box center [17, 18] width 9 height 9
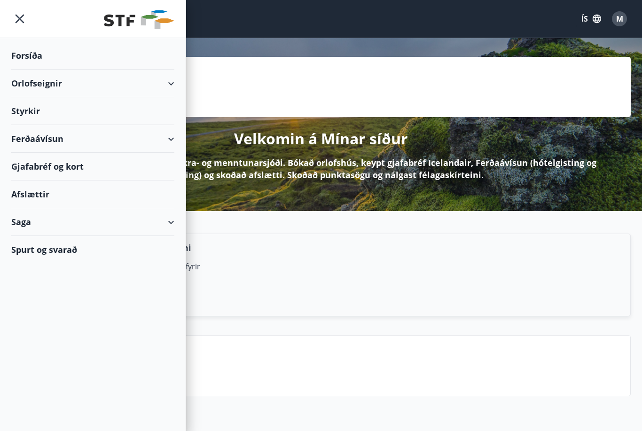
click at [40, 83] on div "Orlofseignir" at bounding box center [92, 84] width 163 height 28
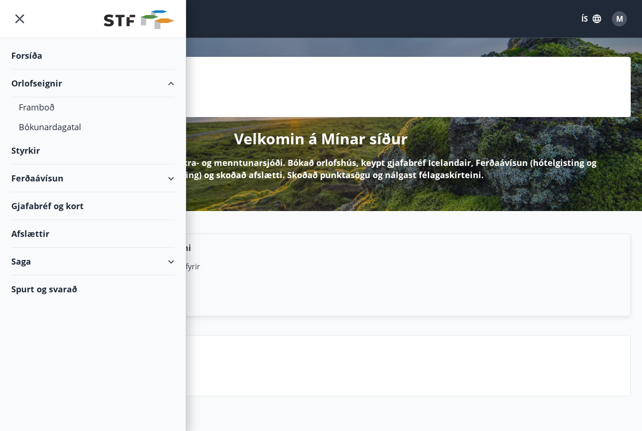
click at [44, 103] on div "Framboð" at bounding box center [93, 107] width 148 height 20
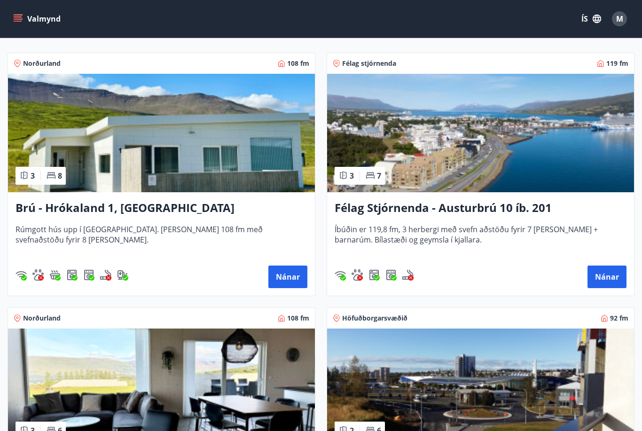
scroll to position [139, 0]
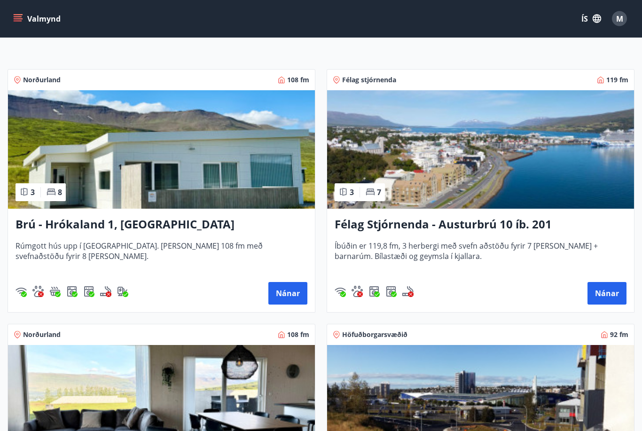
click at [588, 350] on img at bounding box center [480, 404] width 307 height 118
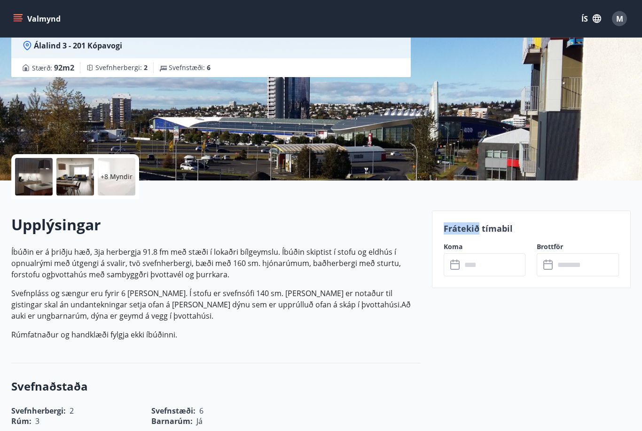
scroll to position [102, 0]
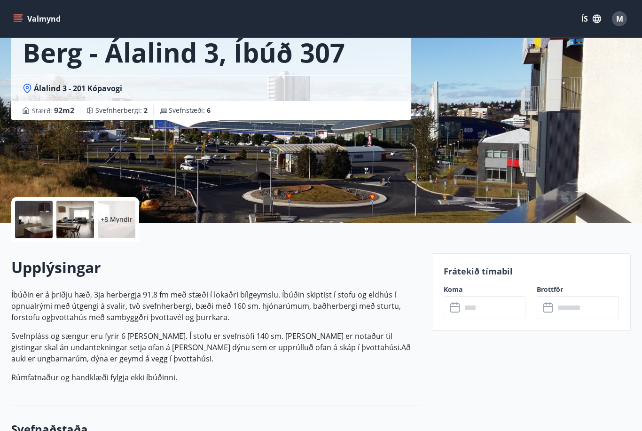
scroll to position [0, 0]
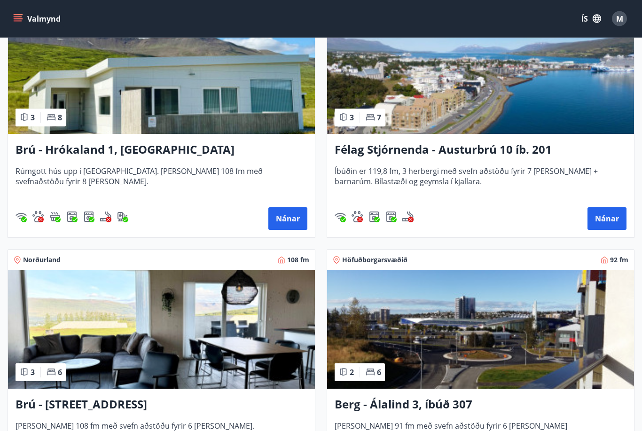
scroll to position [288, 0]
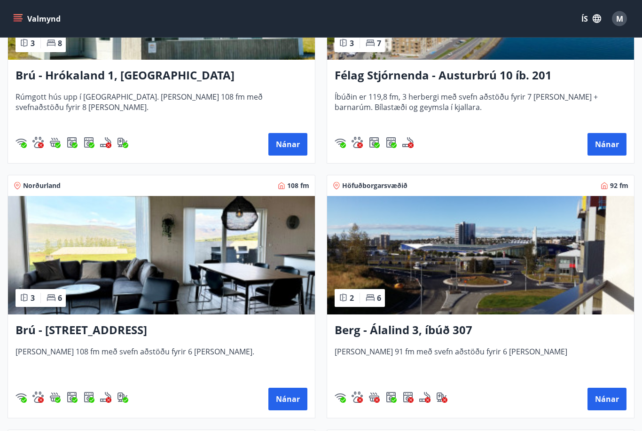
click at [133, 334] on h3 "Brú - [STREET_ADDRESS]" at bounding box center [162, 330] width 292 height 17
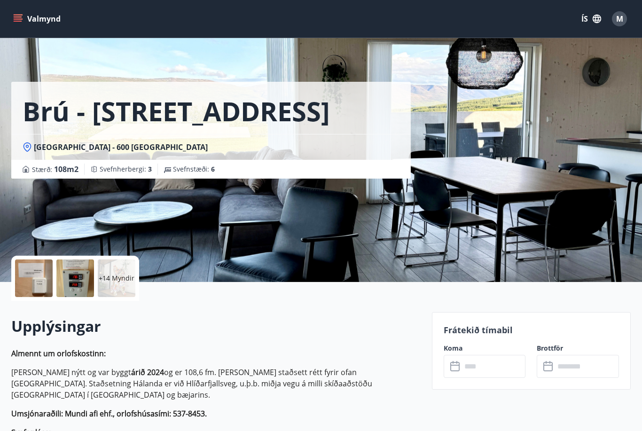
click at [113, 274] on p "+14 Myndir" at bounding box center [117, 278] width 36 height 9
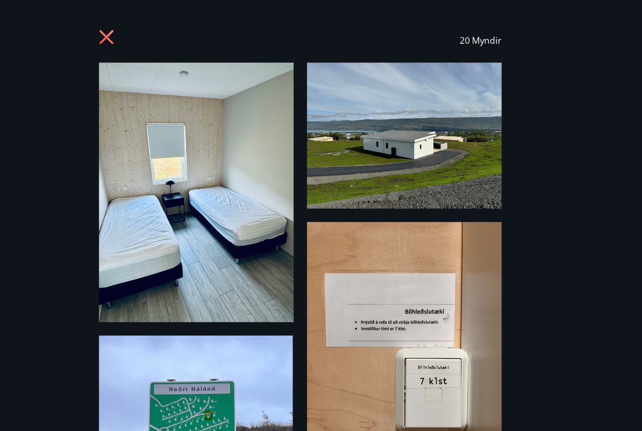
click at [152, 29] on icon at bounding box center [159, 32] width 15 height 15
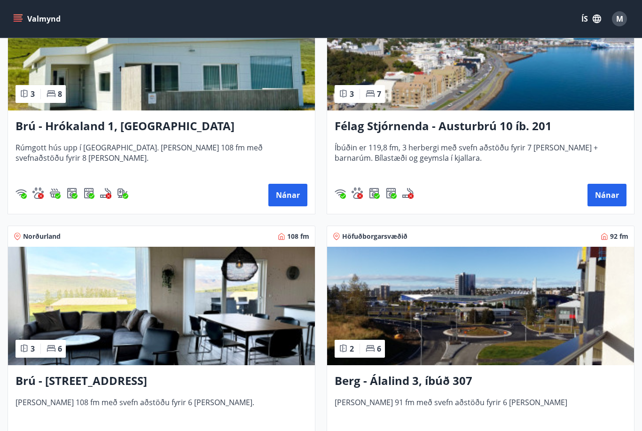
scroll to position [238, 0]
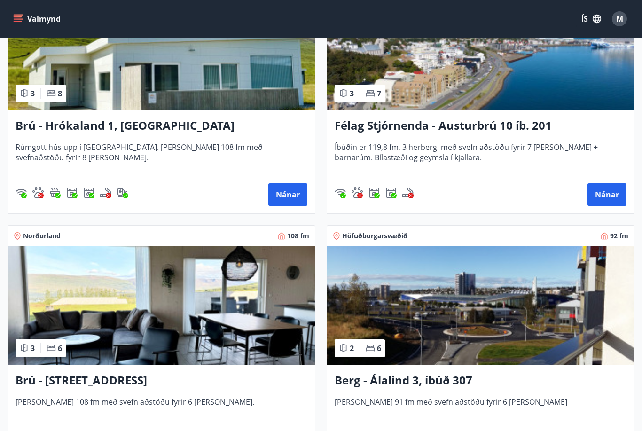
click at [269, 345] on img at bounding box center [161, 305] width 307 height 118
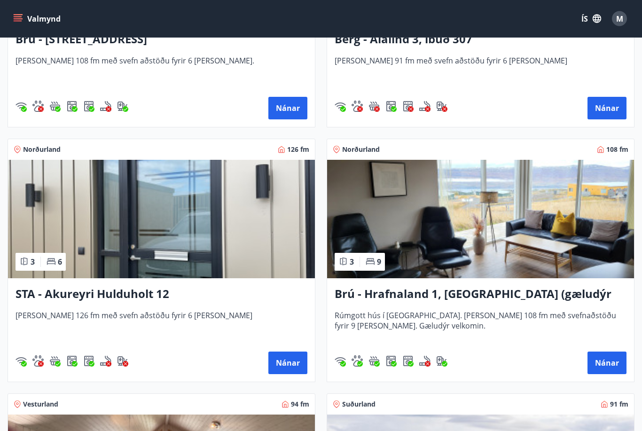
scroll to position [580, 0]
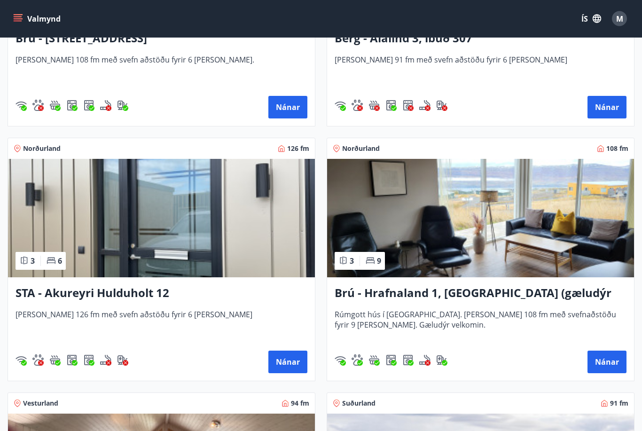
click at [606, 365] on button "Nánar" at bounding box center [607, 362] width 39 height 23
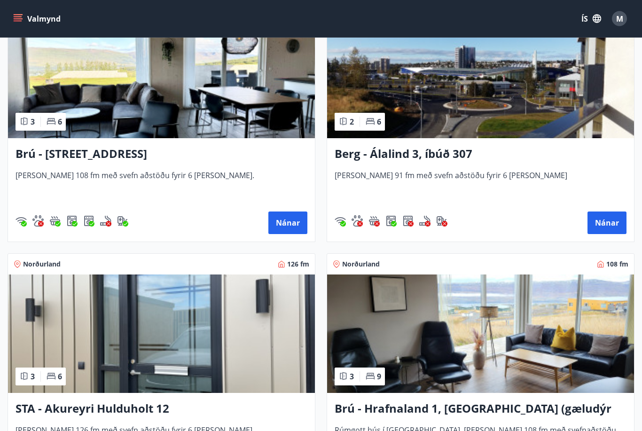
scroll to position [426, 0]
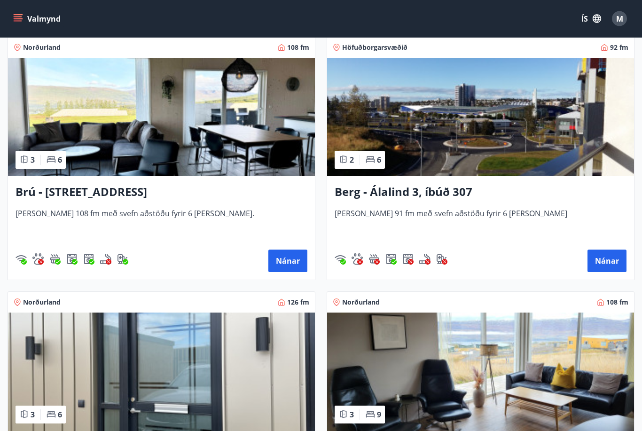
click at [548, 307] on div "Norðurland 108 fm" at bounding box center [480, 302] width 307 height 21
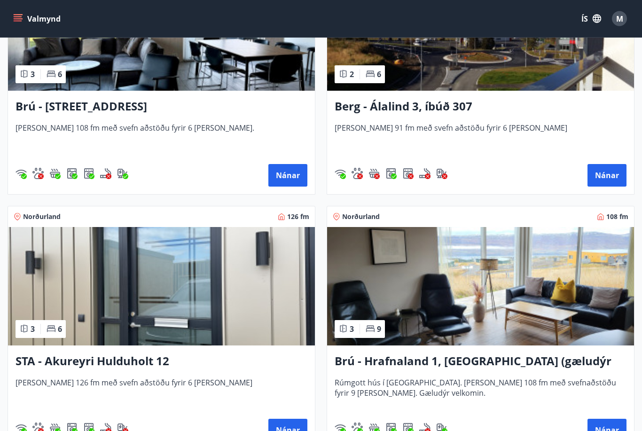
scroll to position [512, 0]
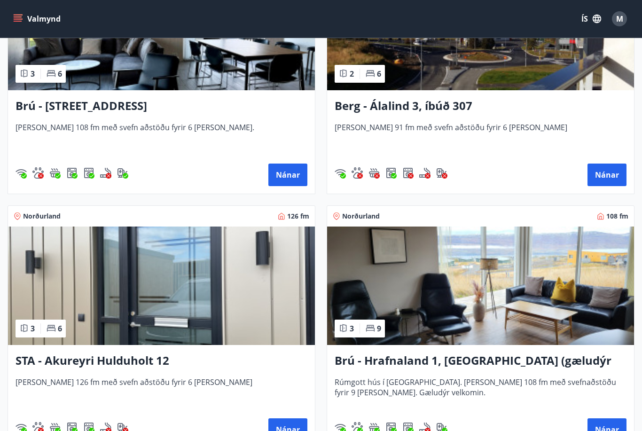
click at [362, 424] on img "Gæludýr" at bounding box center [357, 427] width 11 height 11
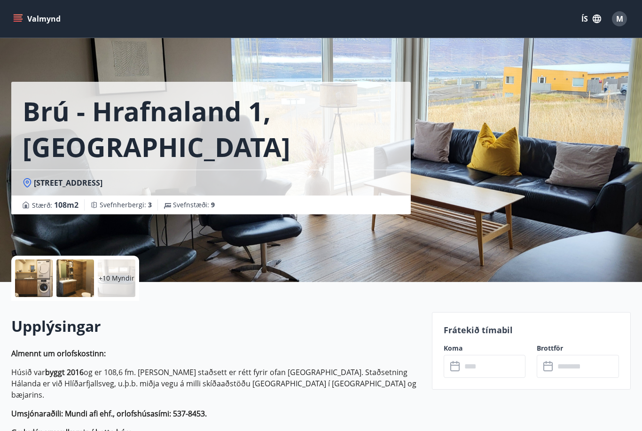
click at [23, 22] on button "Valmynd" at bounding box center [37, 18] width 53 height 17
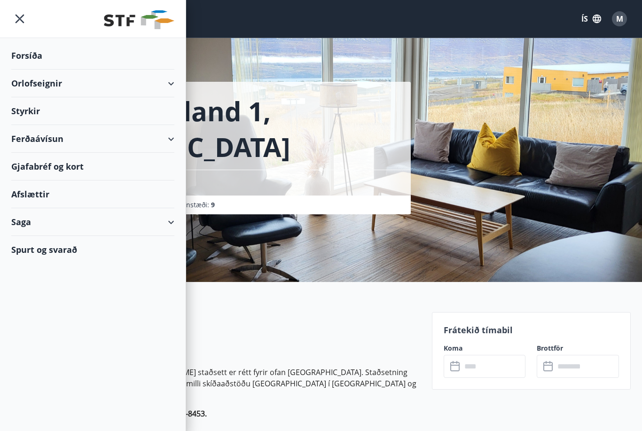
click at [31, 53] on div "Forsíða" at bounding box center [92, 56] width 163 height 28
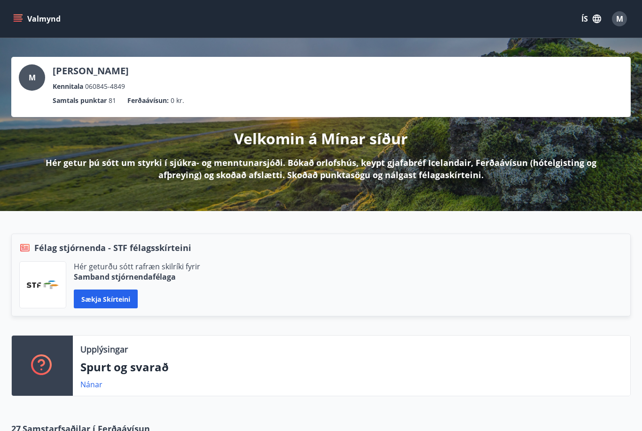
click at [544, 363] on p "Spurt og svarað" at bounding box center [351, 367] width 542 height 16
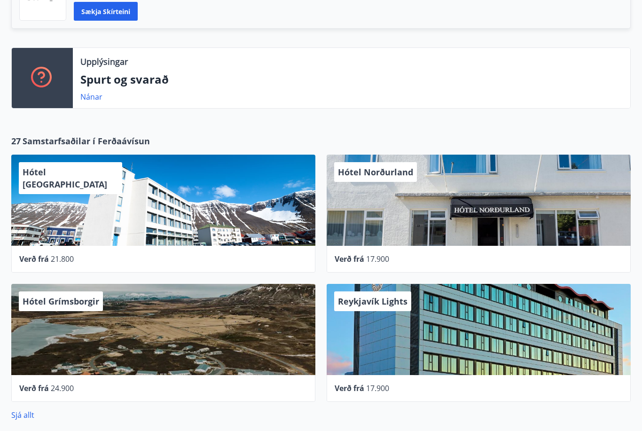
scroll to position [288, 0]
click at [547, 352] on div "Reykjavík Lights" at bounding box center [479, 329] width 304 height 91
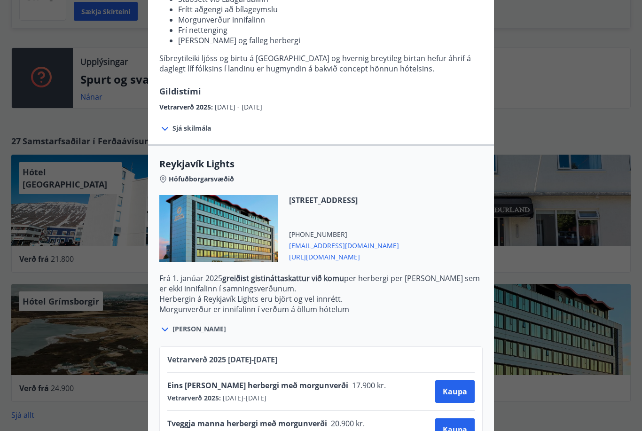
scroll to position [146, 0]
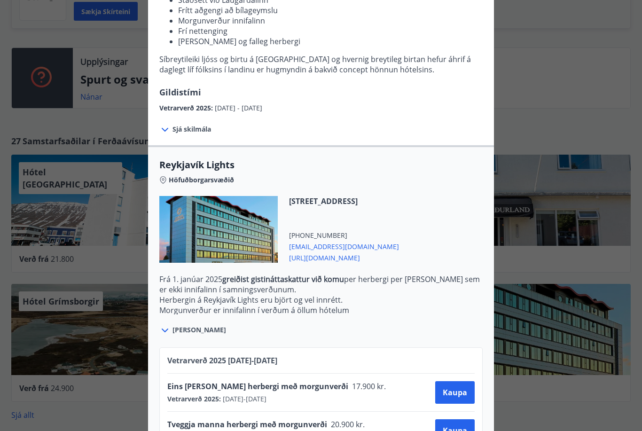
click at [533, 404] on div at bounding box center [321, 215] width 642 height 431
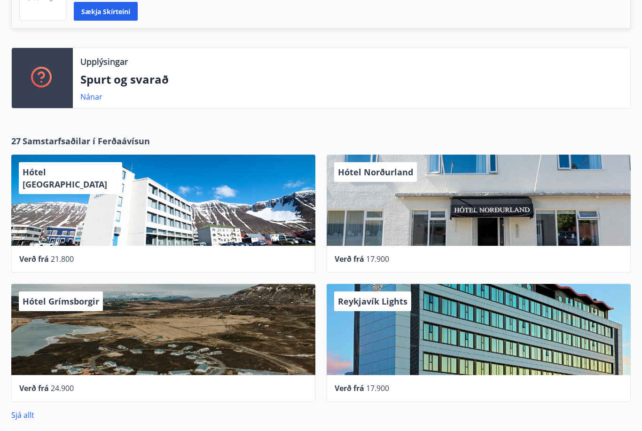
scroll to position [0, 0]
click at [173, 343] on div "Hótel Grímsborgir" at bounding box center [163, 329] width 304 height 91
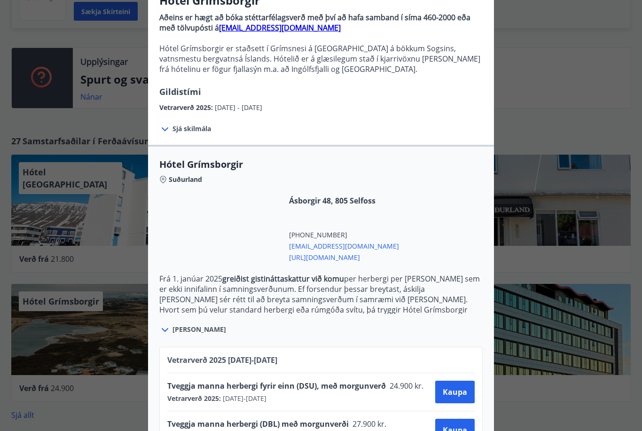
scroll to position [90, 0]
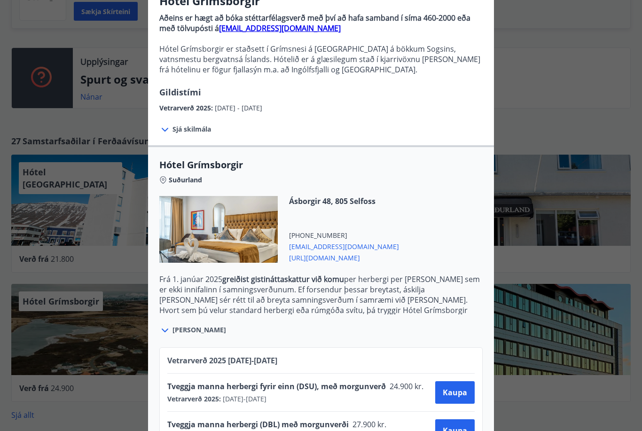
click at [437, 421] on button "Kaupa" at bounding box center [454, 430] width 39 height 23
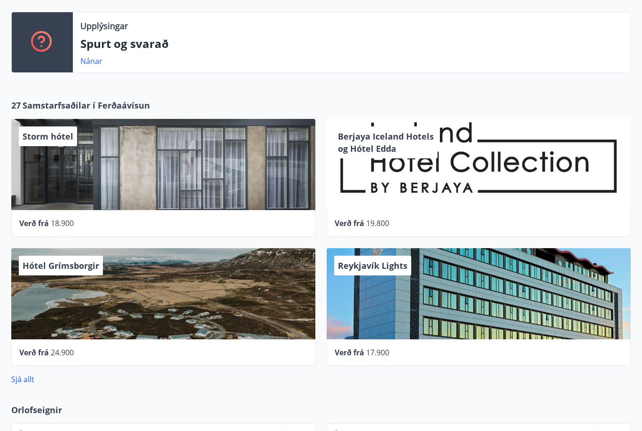
scroll to position [363, 0]
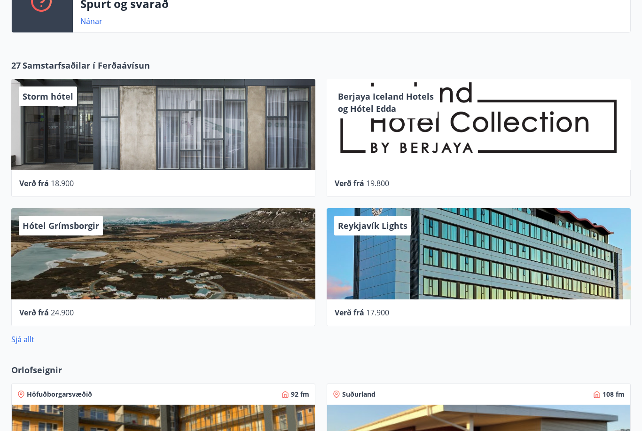
click at [258, 139] on div "Storm hótel" at bounding box center [163, 124] width 304 height 91
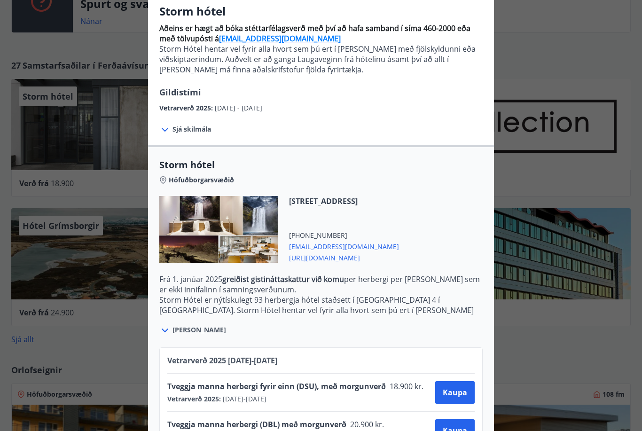
scroll to position [364, 0]
click at [399, 262] on span "[URL][DOMAIN_NAME]" at bounding box center [344, 256] width 110 height 11
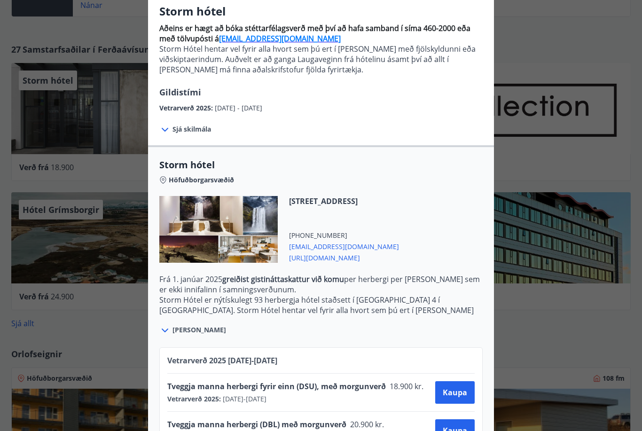
click at [94, 244] on div "Storm hótel Aðeins er hægt að bóka stéttarfélagsverð með því að hafa samband í …" at bounding box center [321, 136] width 642 height 431
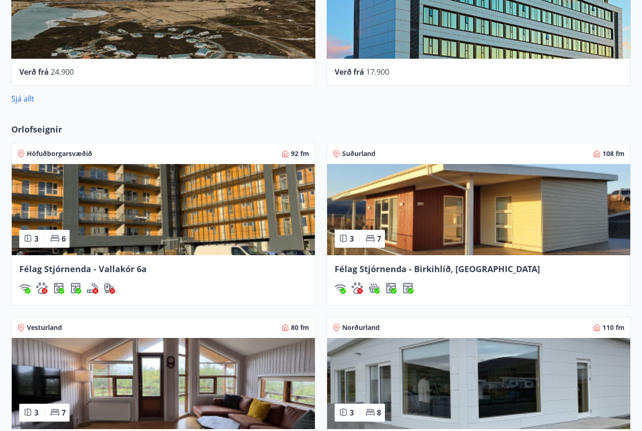
scroll to position [604, 0]
click at [578, 323] on div "Norðurland 110 fm" at bounding box center [479, 327] width 292 height 9
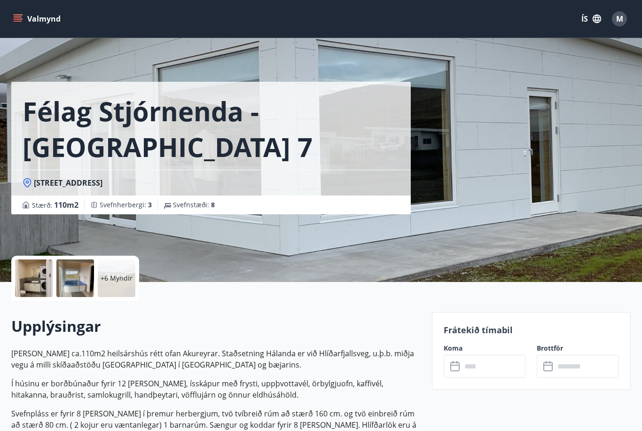
click at [117, 282] on p "+6 Myndir" at bounding box center [117, 278] width 32 height 9
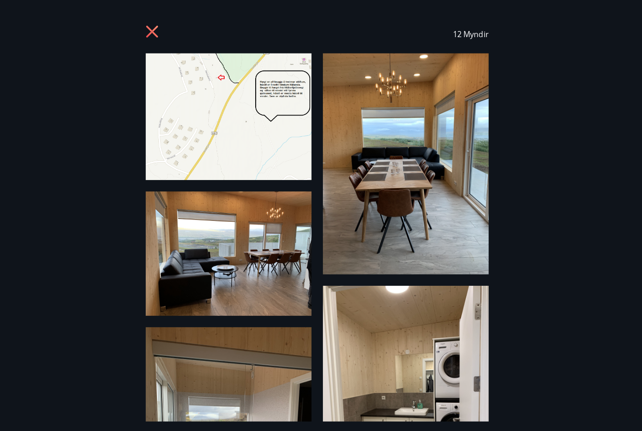
click at [443, 144] on img at bounding box center [409, 162] width 164 height 218
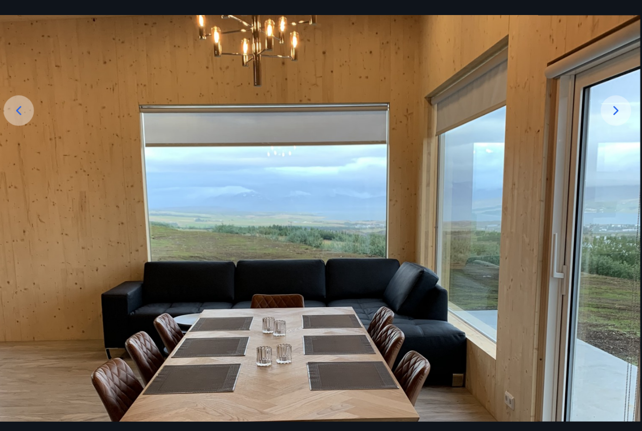
scroll to position [159, 0]
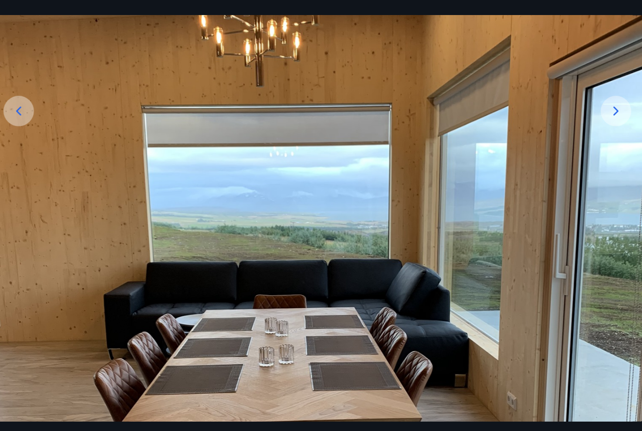
click at [613, 117] on icon at bounding box center [615, 109] width 15 height 15
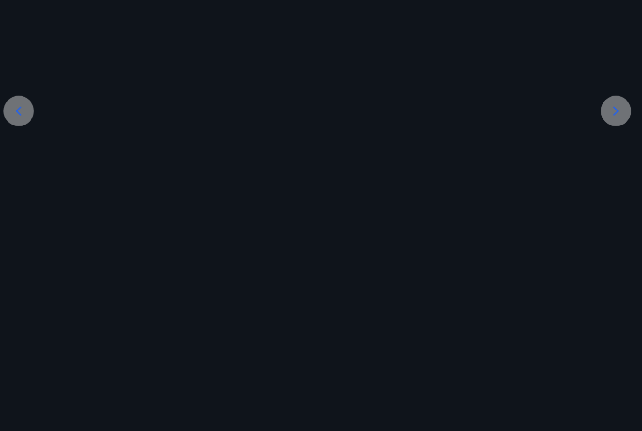
scroll to position [118, 0]
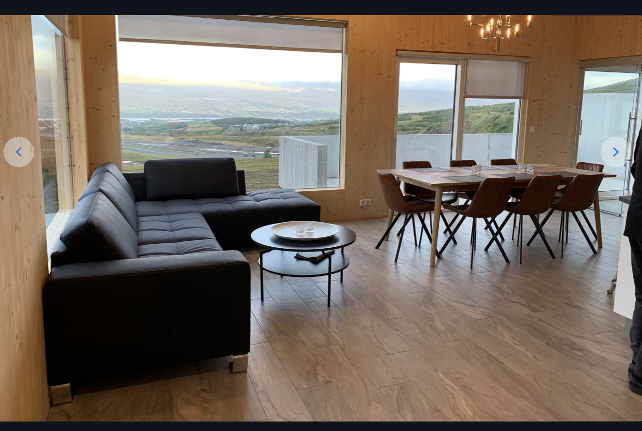
click at [613, 154] on icon at bounding box center [615, 149] width 5 height 9
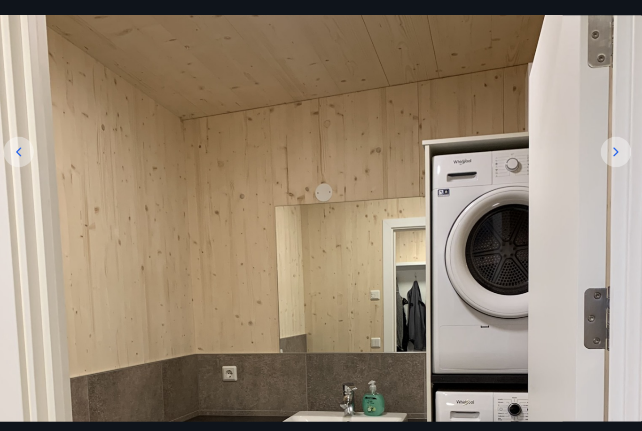
click at [608, 157] on icon at bounding box center [615, 149] width 15 height 15
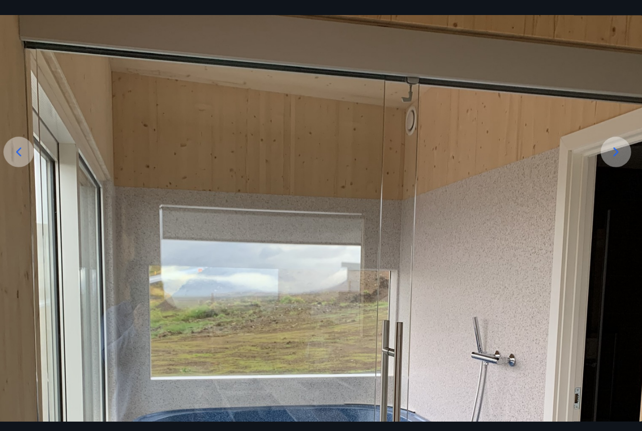
click at [609, 157] on icon at bounding box center [615, 149] width 15 height 15
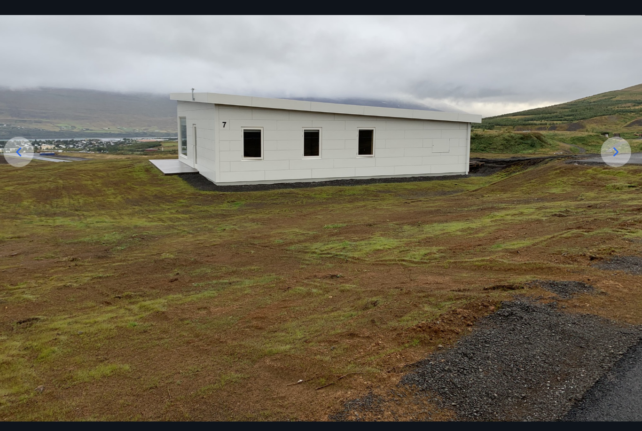
click at [614, 157] on icon at bounding box center [615, 149] width 15 height 15
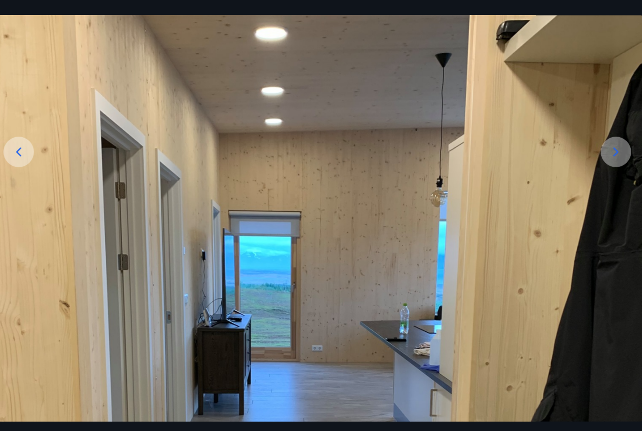
click at [613, 157] on icon at bounding box center [615, 149] width 15 height 15
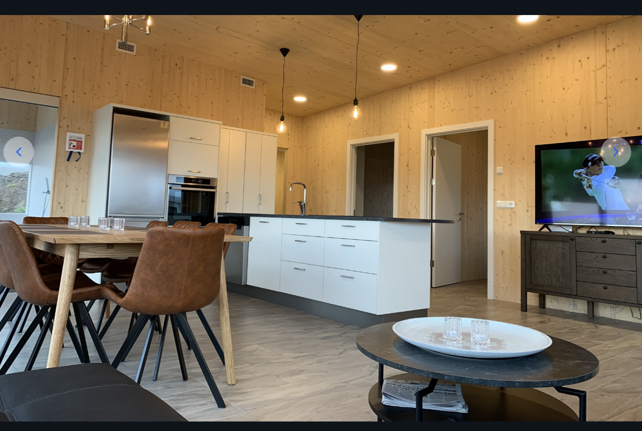
click at [610, 157] on icon at bounding box center [615, 149] width 15 height 15
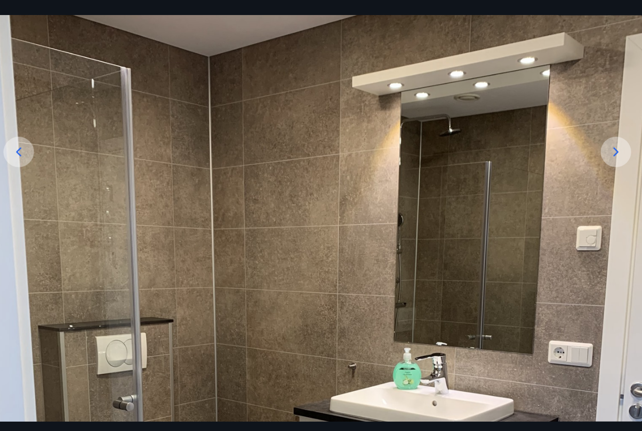
click at [611, 157] on icon at bounding box center [615, 149] width 15 height 15
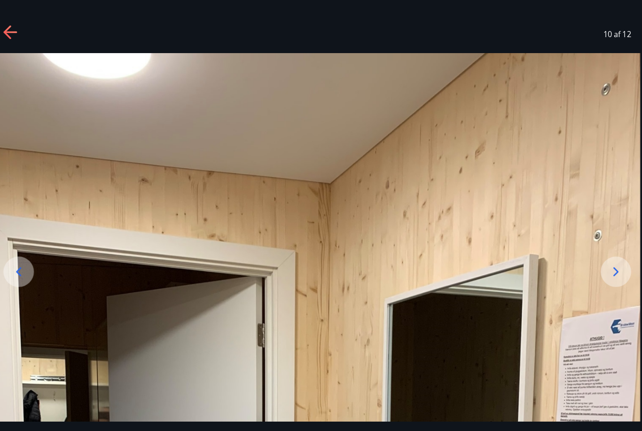
scroll to position [0, 0]
click at [608, 276] on icon at bounding box center [615, 268] width 15 height 15
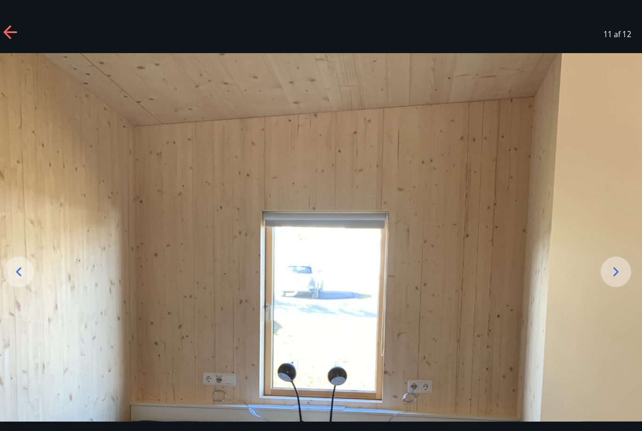
click at [612, 276] on icon at bounding box center [615, 268] width 15 height 15
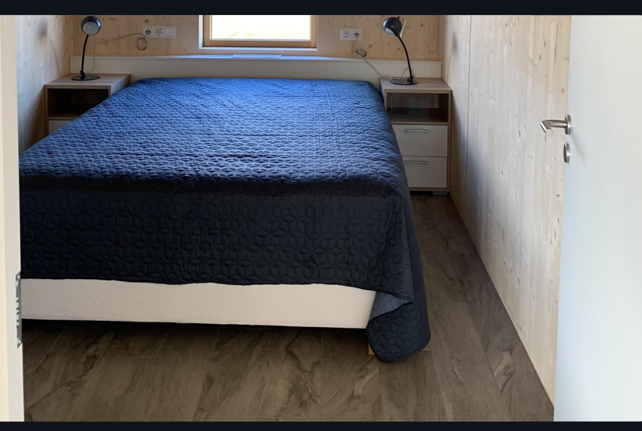
scroll to position [469, 0]
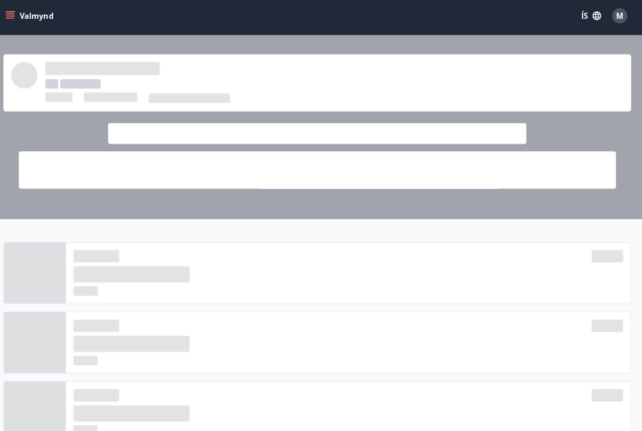
scroll to position [634, 0]
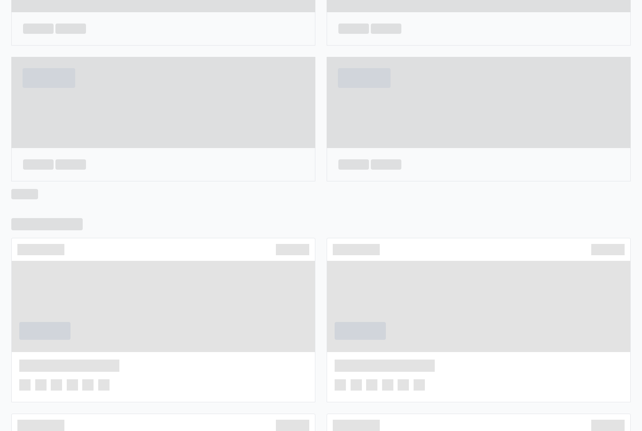
click at [555, 324] on span at bounding box center [478, 306] width 303 height 91
click at [572, 238] on div at bounding box center [478, 249] width 303 height 23
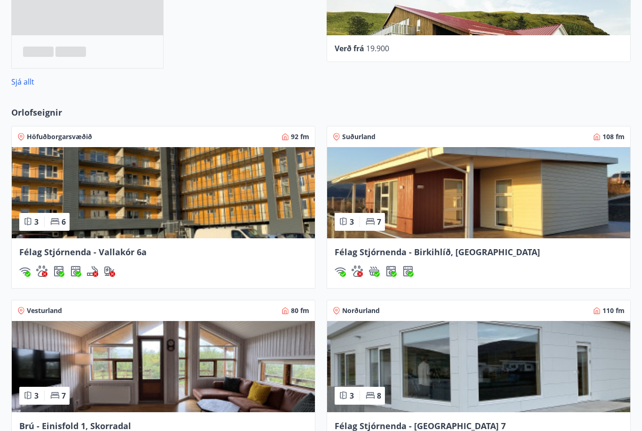
click at [576, 209] on img at bounding box center [478, 192] width 303 height 91
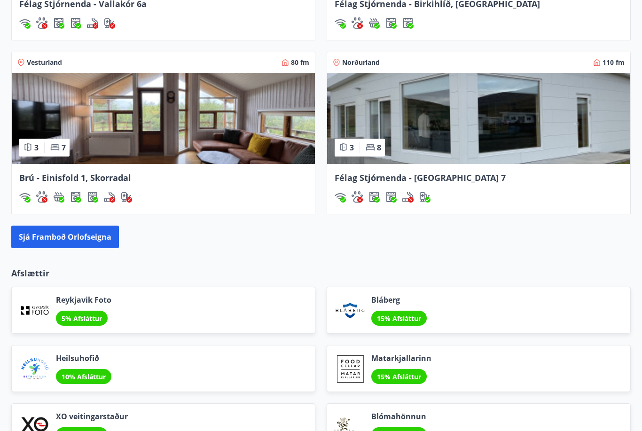
scroll to position [887, 0]
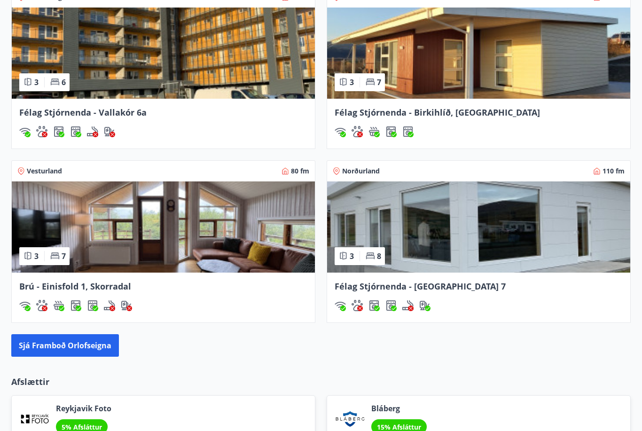
click at [551, 248] on img at bounding box center [478, 226] width 303 height 91
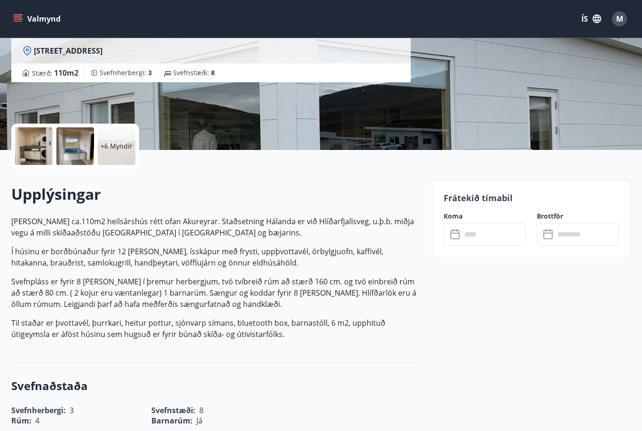
scroll to position [146, 0]
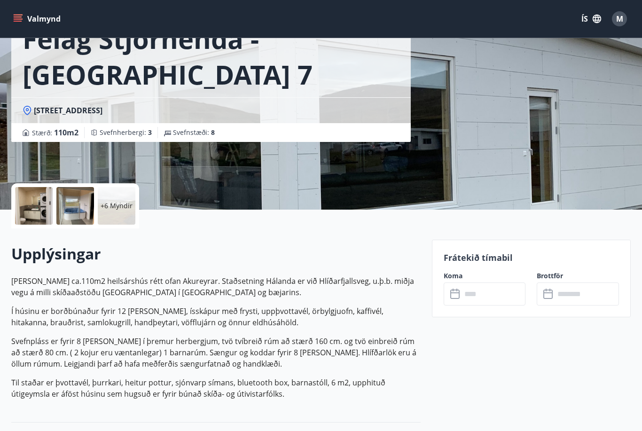
scroll to position [0, 0]
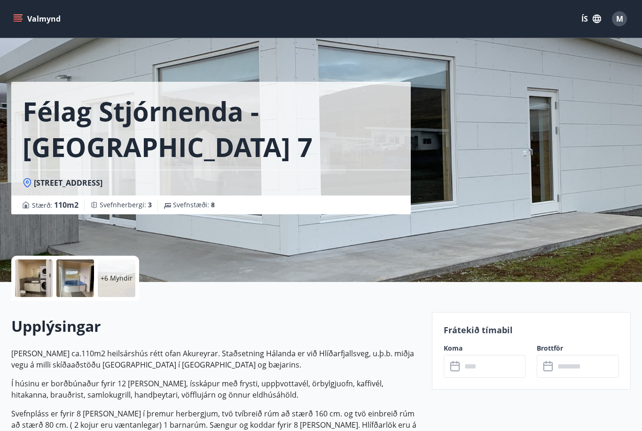
scroll to position [760, 0]
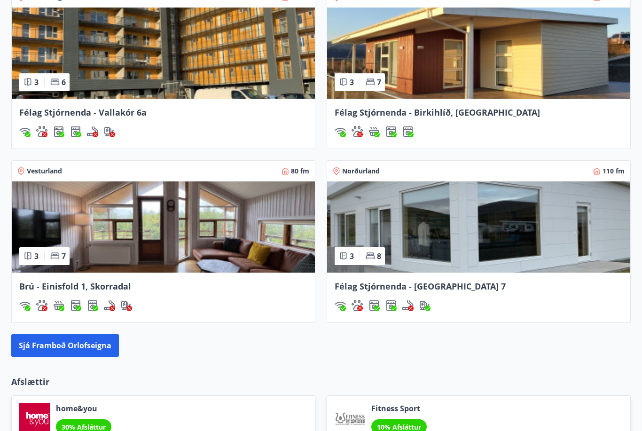
click at [511, 235] on img at bounding box center [478, 226] width 303 height 91
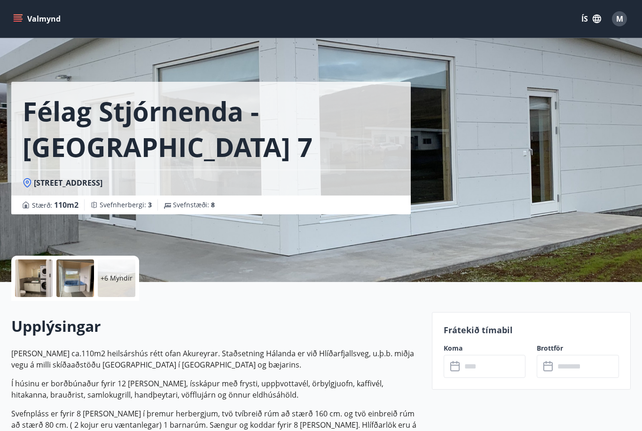
click at [626, 17] on div "M" at bounding box center [619, 18] width 15 height 15
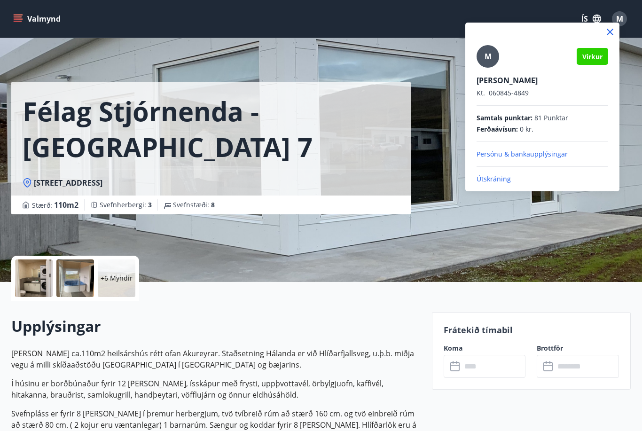
click at [341, 246] on div at bounding box center [321, 215] width 642 height 431
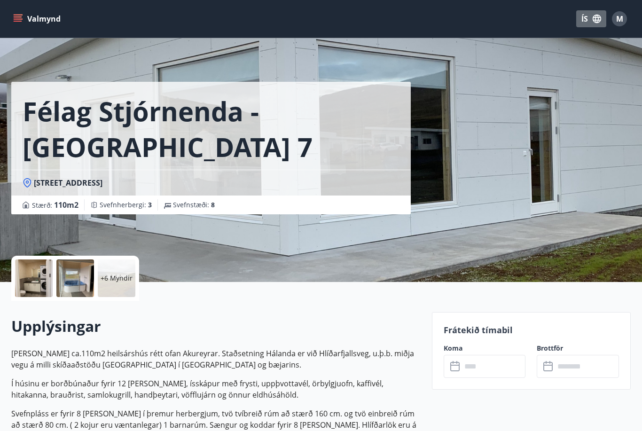
click at [597, 24] on button "ÍS" at bounding box center [591, 18] width 30 height 17
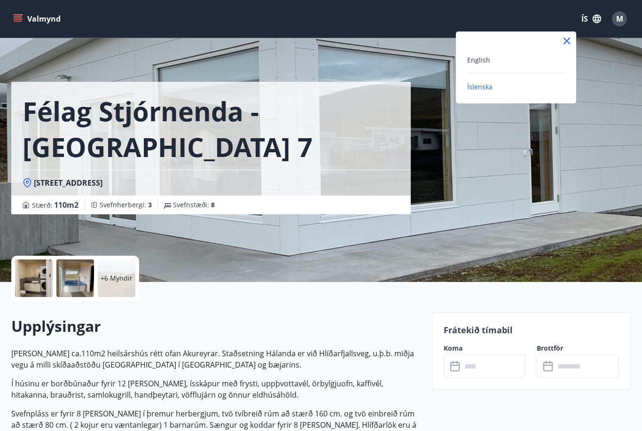
click at [408, 202] on div at bounding box center [321, 215] width 642 height 431
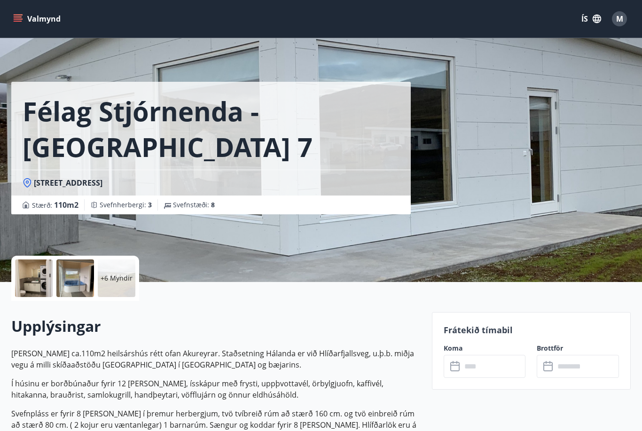
click at [357, 246] on div "Félag Stjórnenda - Hvassaland 7 [STREET_ADDRESS][GEOGRAPHIC_DATA] : 110 m2 [GEO…" at bounding box center [217, 141] width 413 height 282
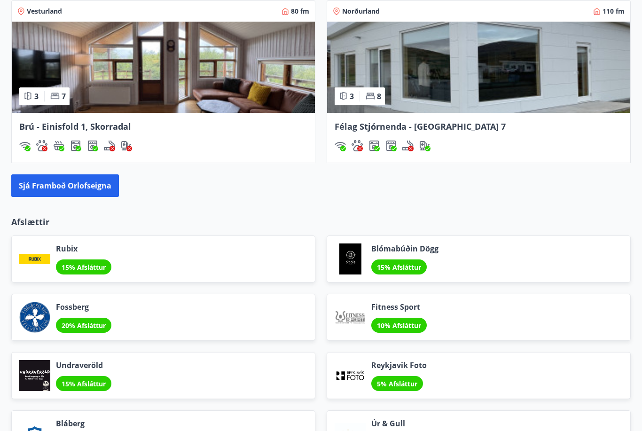
scroll to position [1052, 0]
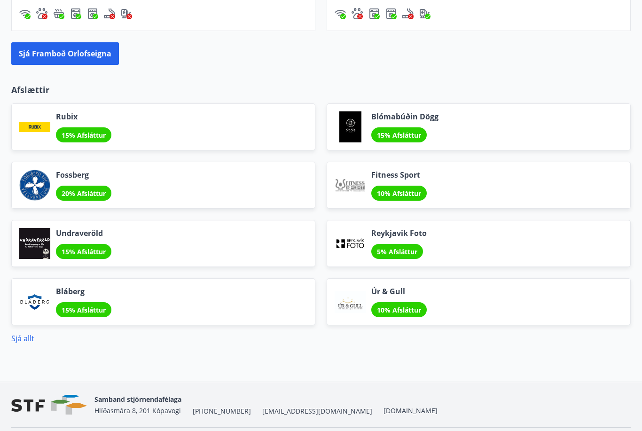
click at [19, 341] on link "Sjá allt" at bounding box center [22, 338] width 23 height 10
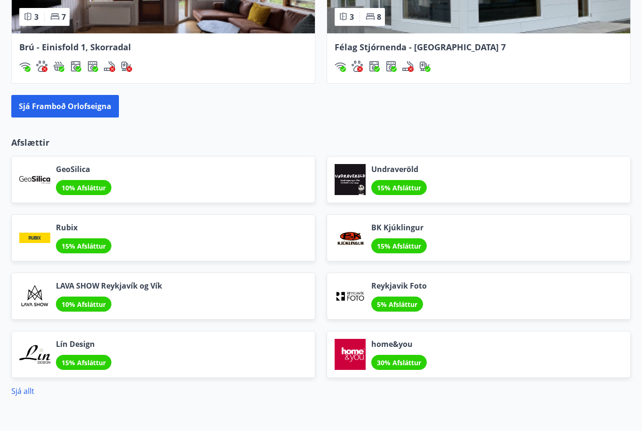
scroll to position [1000, 0]
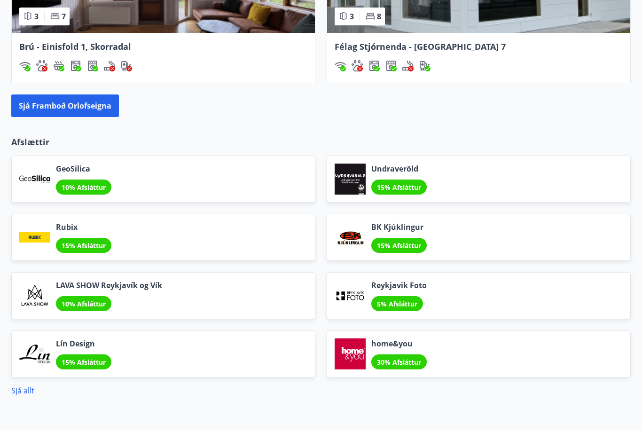
click at [94, 110] on button "Sjá framboð orlofseigna" at bounding box center [65, 106] width 108 height 23
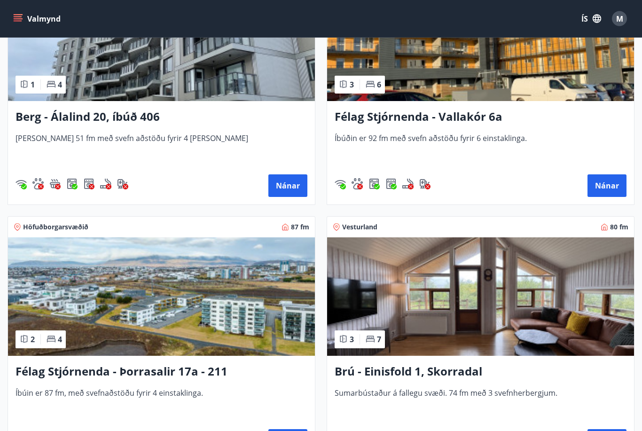
scroll to position [2030, 0]
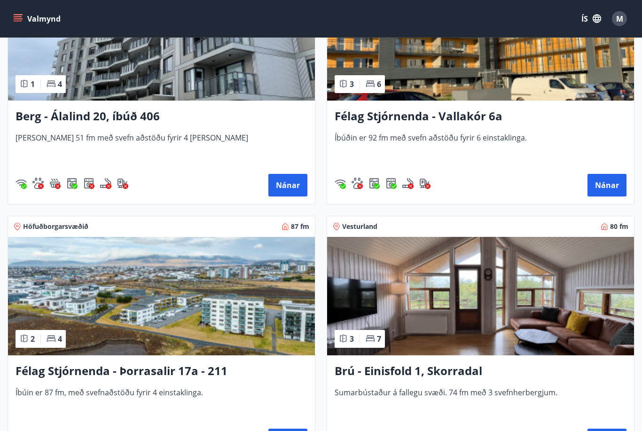
click at [34, 424] on div "Félag Stjórnenda - Þorrasalir 17a - 211 Íbúin er 87 fm, með svefnaðstöðu fyrir …" at bounding box center [161, 407] width 307 height 103
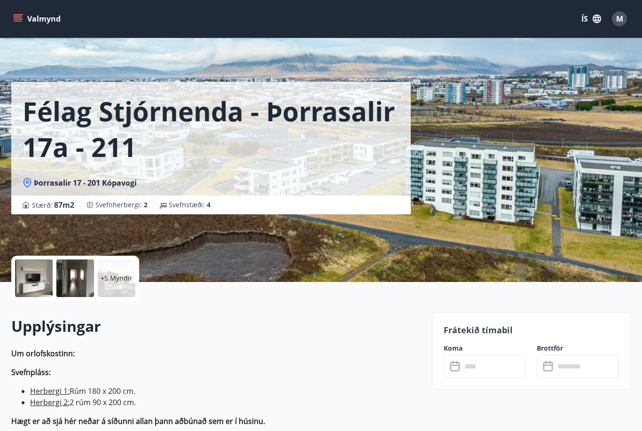
click at [80, 29] on div "Valmynd ÍS M" at bounding box center [320, 19] width 619 height 23
click at [13, 32] on div "Valmynd ÍS M" at bounding box center [321, 19] width 642 height 38
click at [13, 31] on div "Valmynd ÍS M" at bounding box center [321, 19] width 642 height 38
click at [33, 23] on button "Valmynd" at bounding box center [37, 18] width 53 height 17
click at [253, 188] on div "Þorrasalir 17 - 201 Kópavogi" at bounding box center [211, 183] width 377 height 10
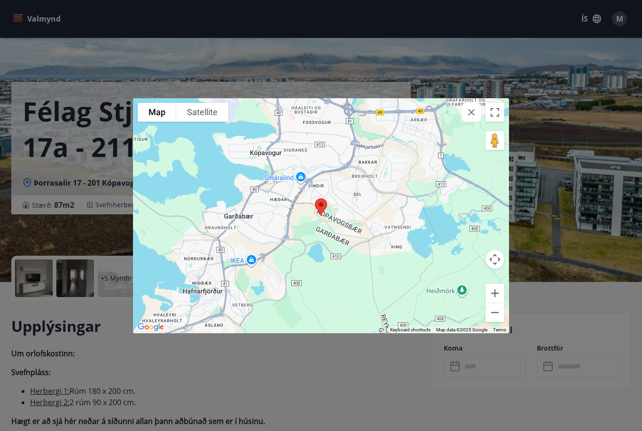
click at [267, 381] on div "To navigate the map with touch gestures double-tap and hold your finger on the …" at bounding box center [321, 215] width 642 height 431
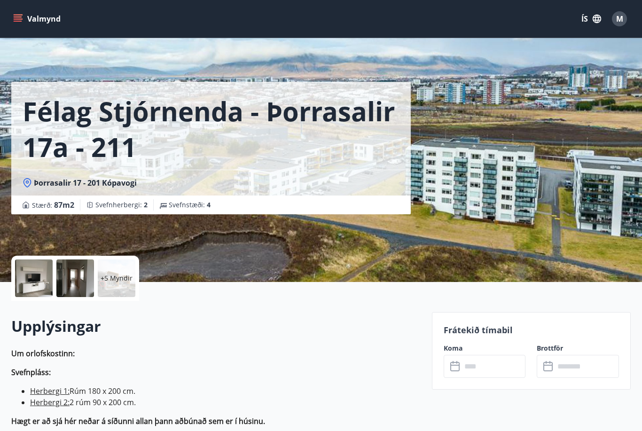
click at [15, 26] on button "Valmynd" at bounding box center [37, 18] width 53 height 17
click at [278, 376] on p "Svefnpláss:" at bounding box center [215, 372] width 409 height 11
click at [14, 25] on button "Valmynd" at bounding box center [37, 18] width 53 height 17
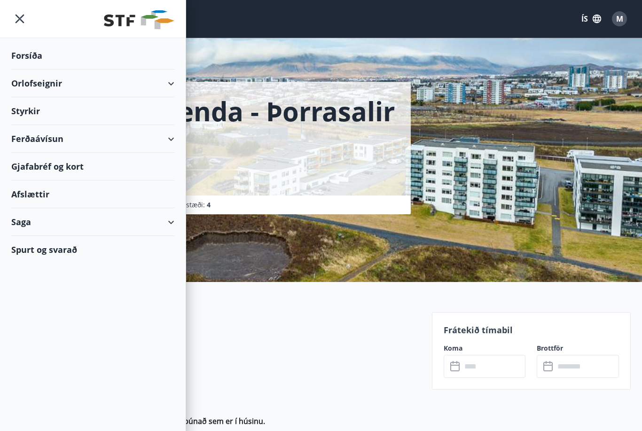
click at [5, 58] on div "Forsíða" at bounding box center [93, 56] width 186 height 28
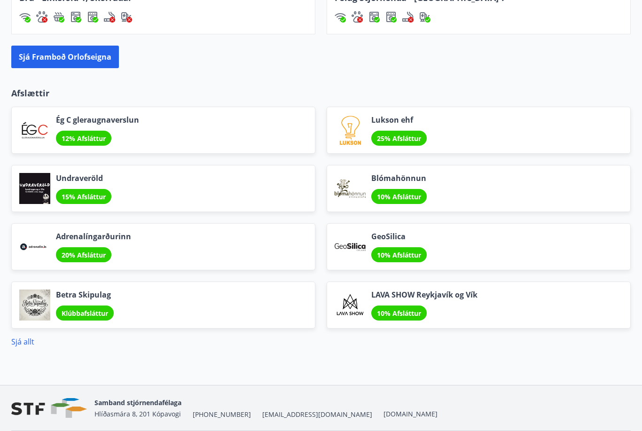
scroll to position [1052, 0]
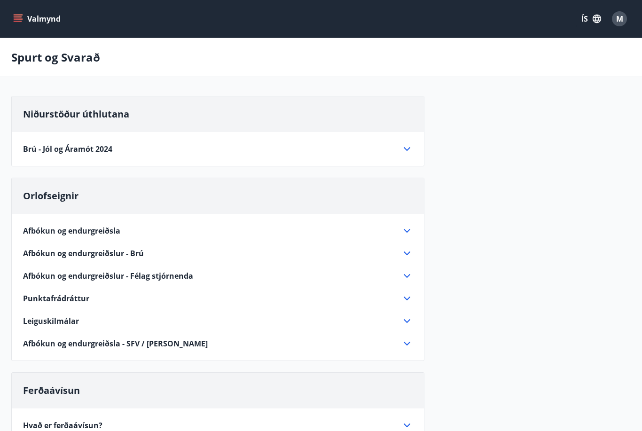
click at [128, 257] on span "Afbókun og endurgreiðslur - Brú" at bounding box center [83, 253] width 121 height 10
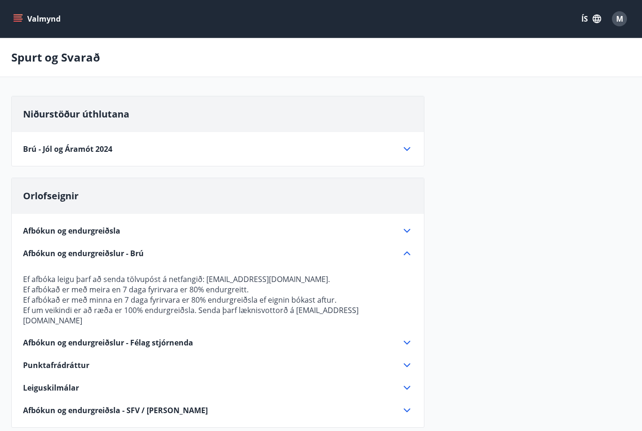
click at [71, 124] on div "Niðurstöður úthlutana" at bounding box center [218, 114] width 412 height 36
click at [112, 118] on span "Niðurstöður úthlutana" at bounding box center [76, 114] width 106 height 13
click at [95, 154] on span "Brú - Jól og Áramót 2024" at bounding box center [67, 149] width 89 height 10
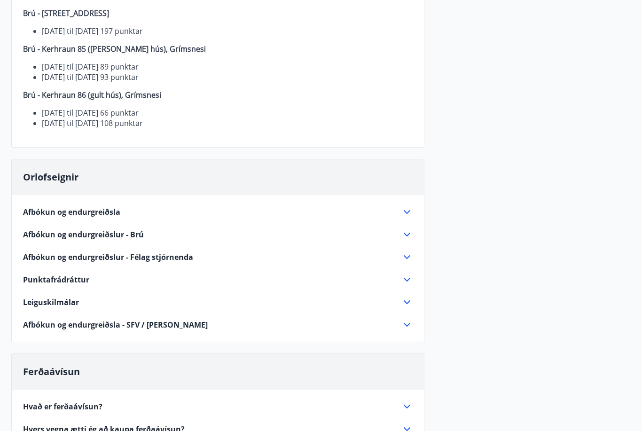
scroll to position [301, 0]
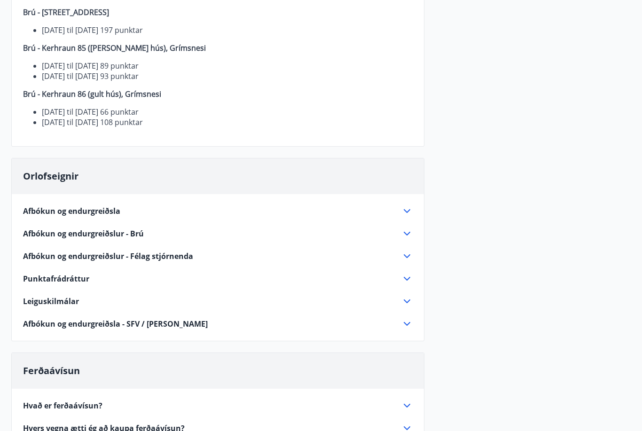
click at [408, 298] on icon at bounding box center [406, 301] width 11 height 11
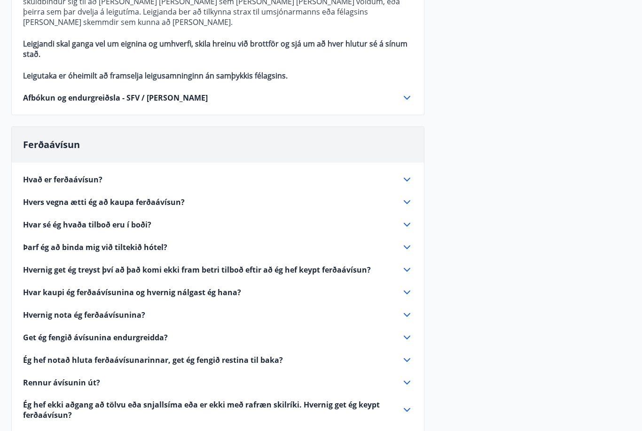
scroll to position [443, 0]
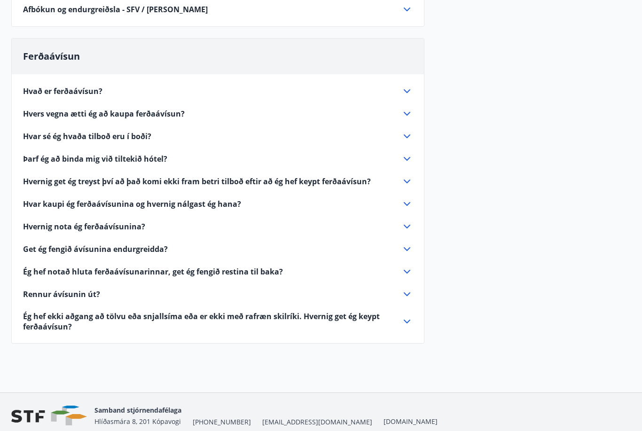
click at [384, 417] on link "[DOMAIN_NAME]" at bounding box center [411, 421] width 54 height 9
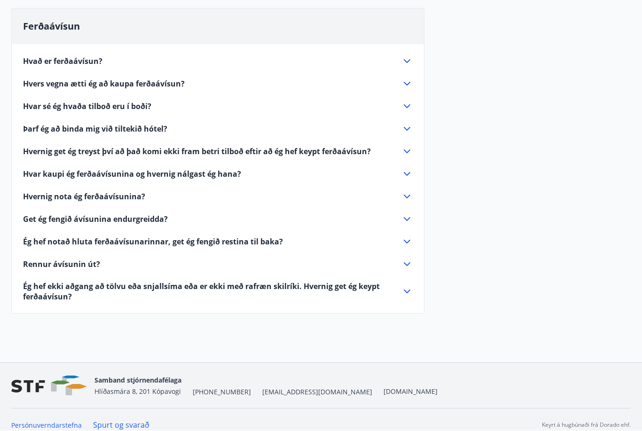
scroll to position [473, 0]
